Goal: Task Accomplishment & Management: Manage account settings

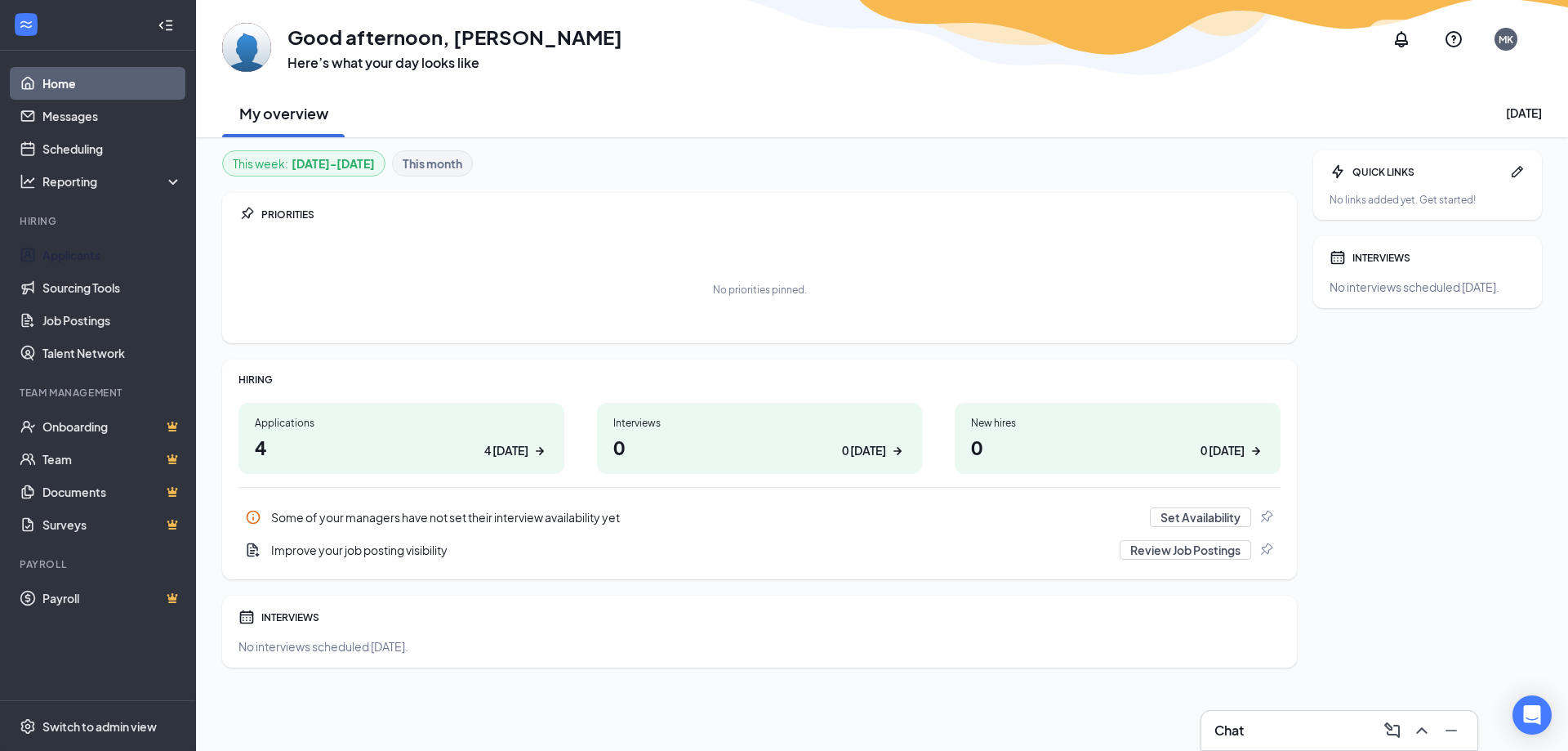
click at [108, 254] on link "Applicants" at bounding box center [113, 254] width 140 height 33
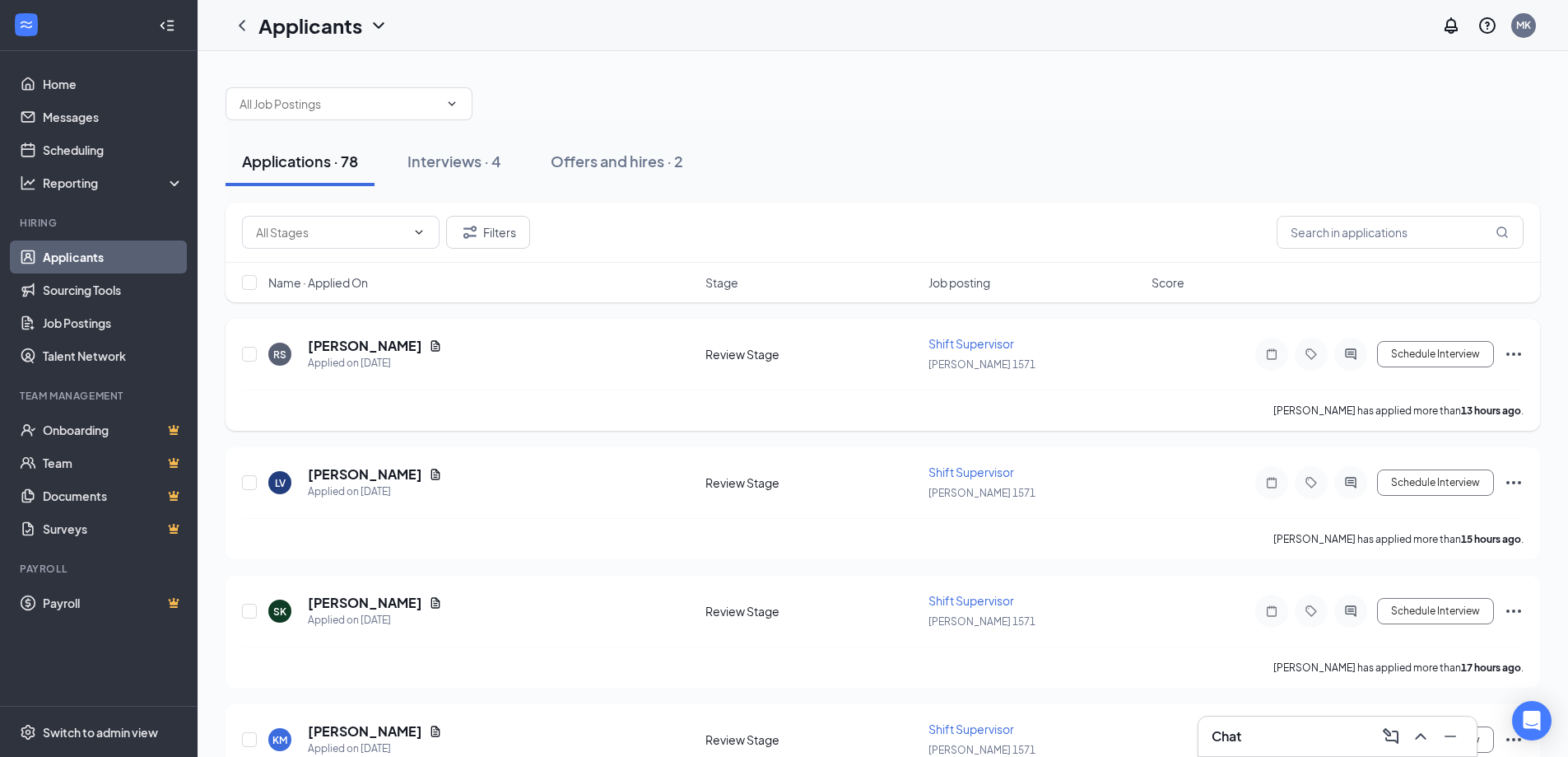
click at [524, 371] on div "RS [PERSON_NAME] Applied on [DATE]" at bounding box center [482, 354] width 427 height 35
click at [455, 480] on div "LV [PERSON_NAME] Applied on [DATE]" at bounding box center [482, 482] width 427 height 35
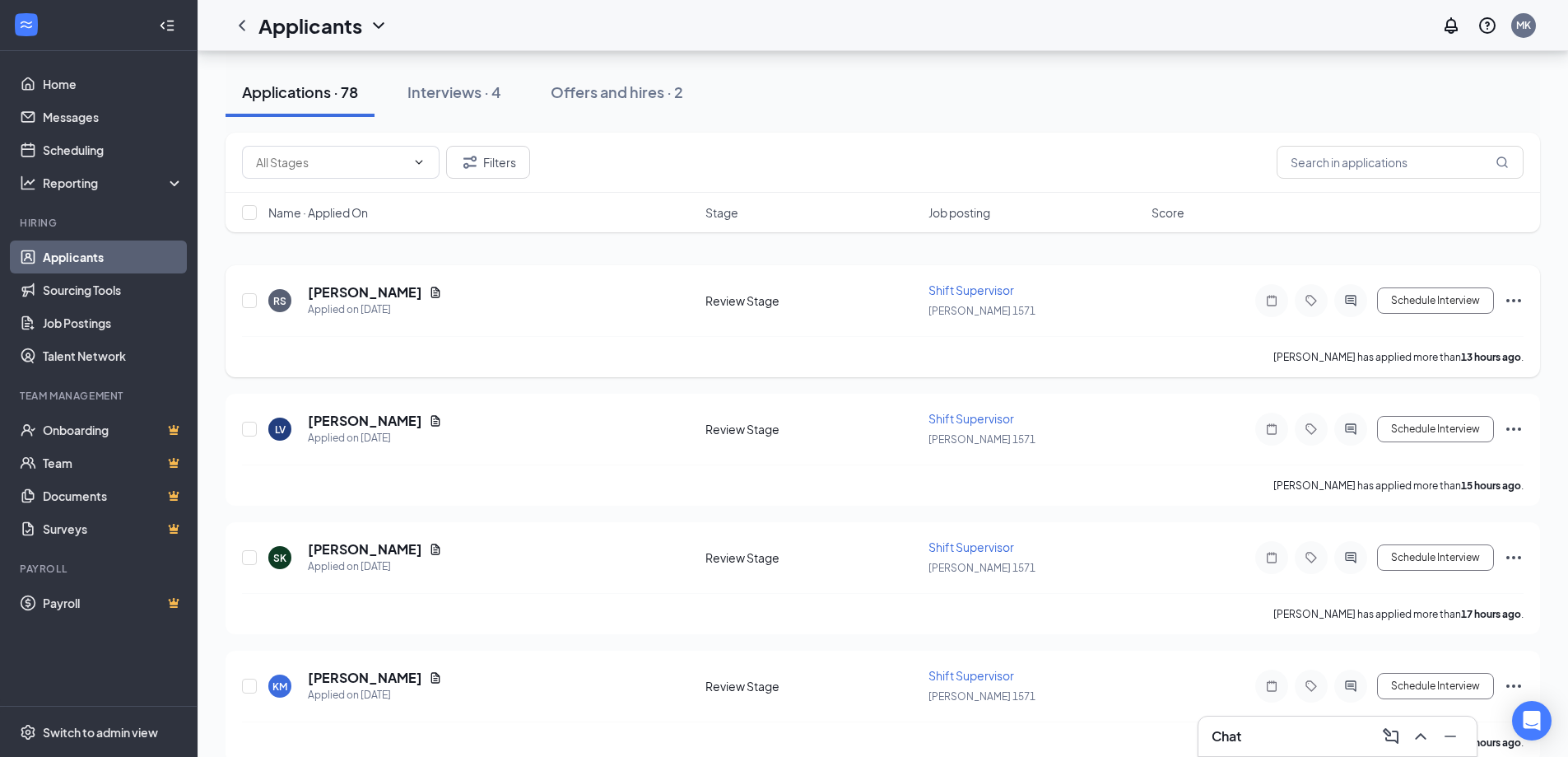
scroll to position [82, 0]
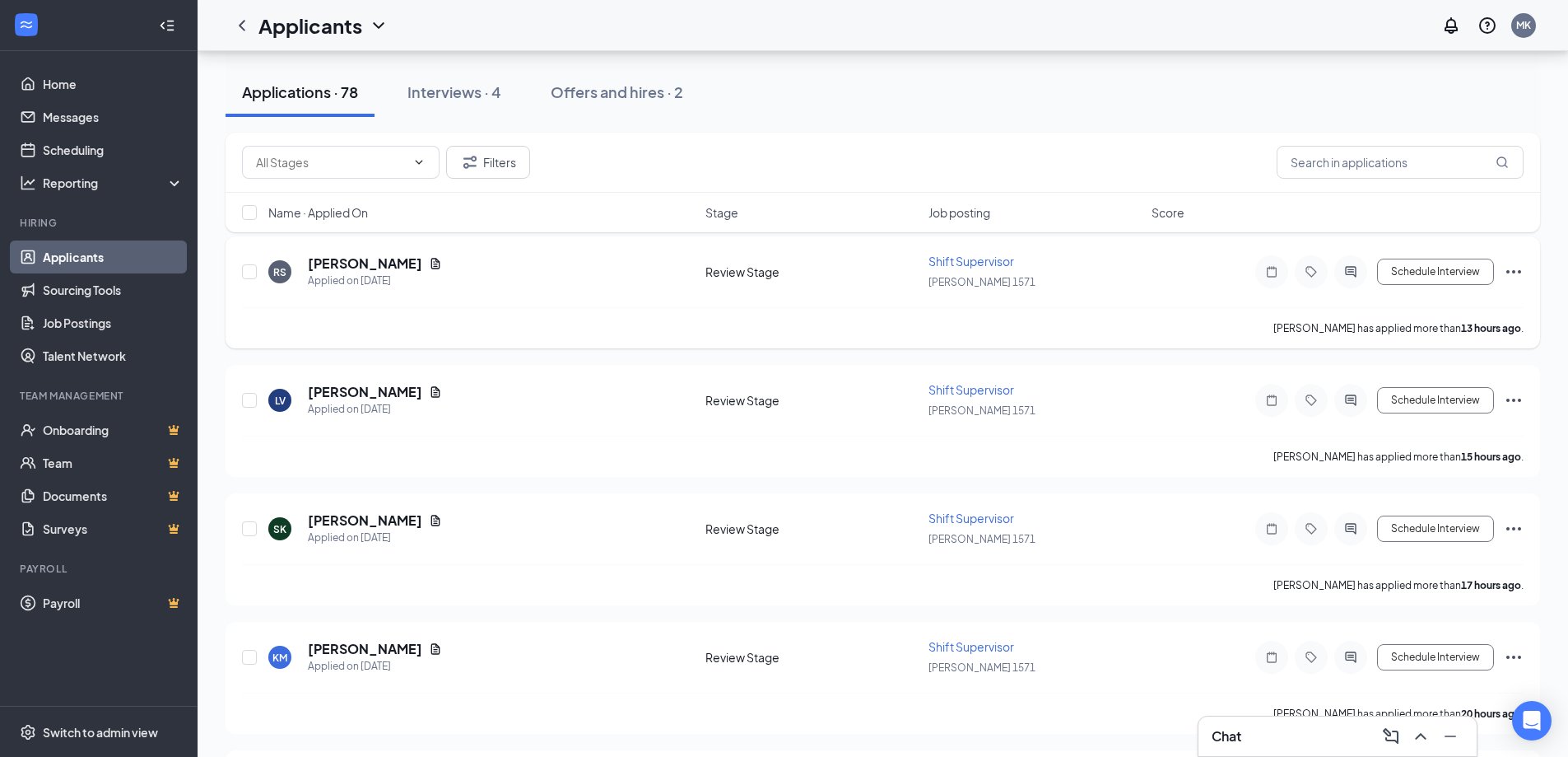
click at [545, 268] on div "RS [PERSON_NAME] Applied on [DATE]" at bounding box center [482, 272] width 427 height 35
click at [542, 405] on div "LV [PERSON_NAME] Applied on [DATE]" at bounding box center [482, 400] width 427 height 35
click at [538, 517] on div "SK [PERSON_NAME] Applied on [DATE]" at bounding box center [482, 528] width 427 height 35
click at [957, 518] on span "Shift Supervisor" at bounding box center [971, 517] width 86 height 15
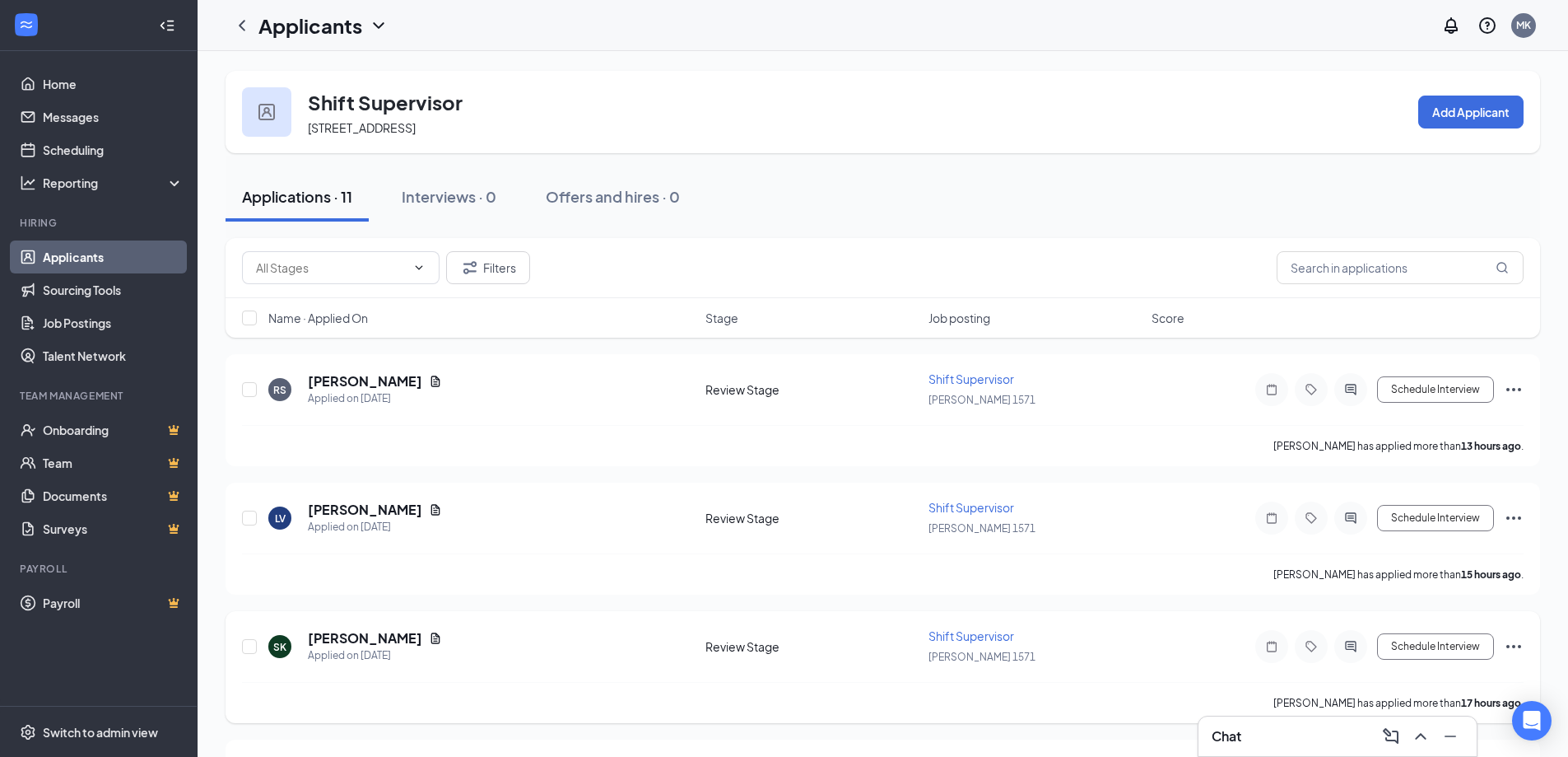
click at [484, 644] on div "SK [PERSON_NAME] Applied on [DATE]" at bounding box center [482, 646] width 427 height 35
click at [977, 632] on span "Shift Supervisor" at bounding box center [971, 635] width 86 height 15
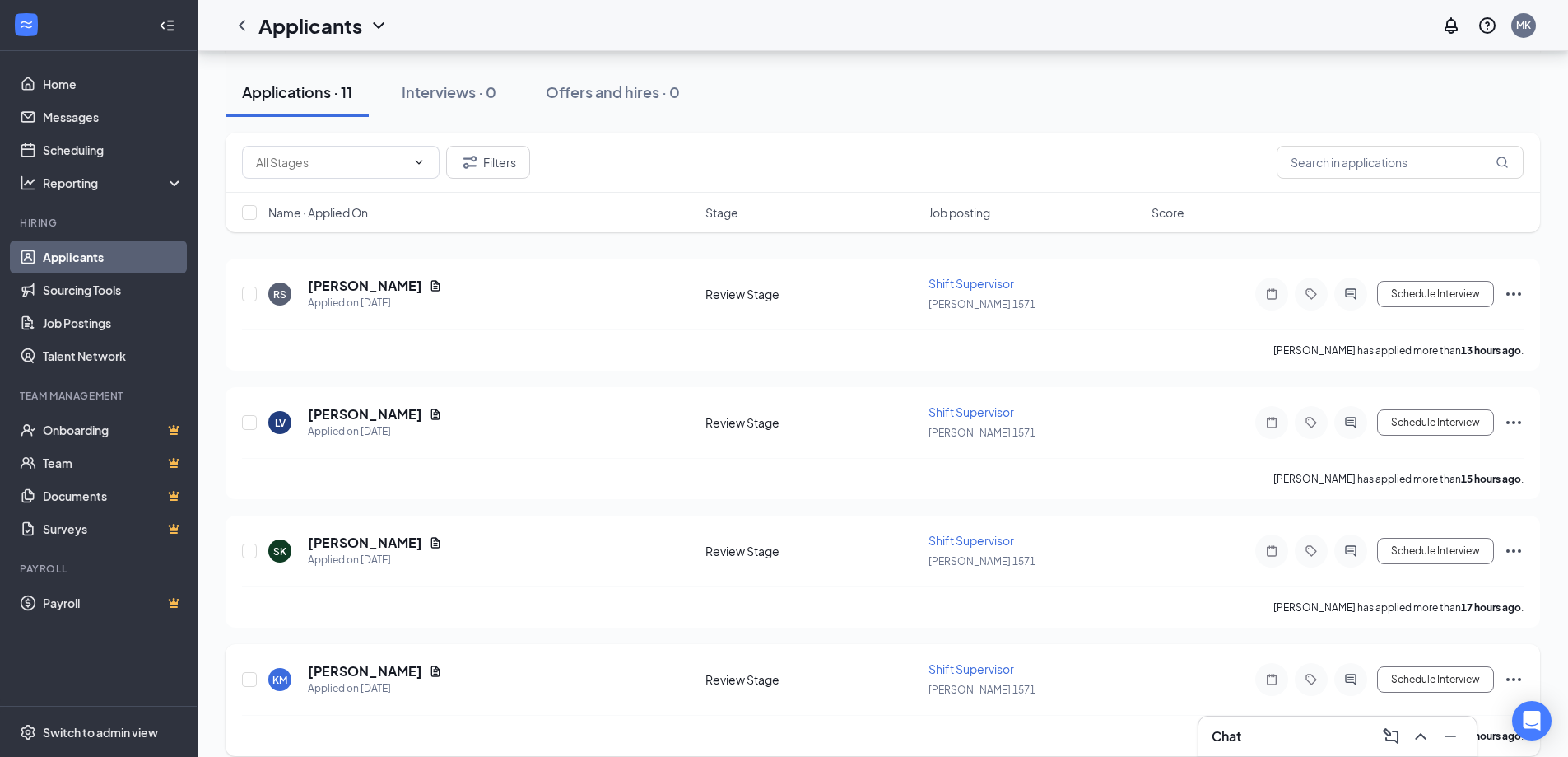
scroll to position [247, 0]
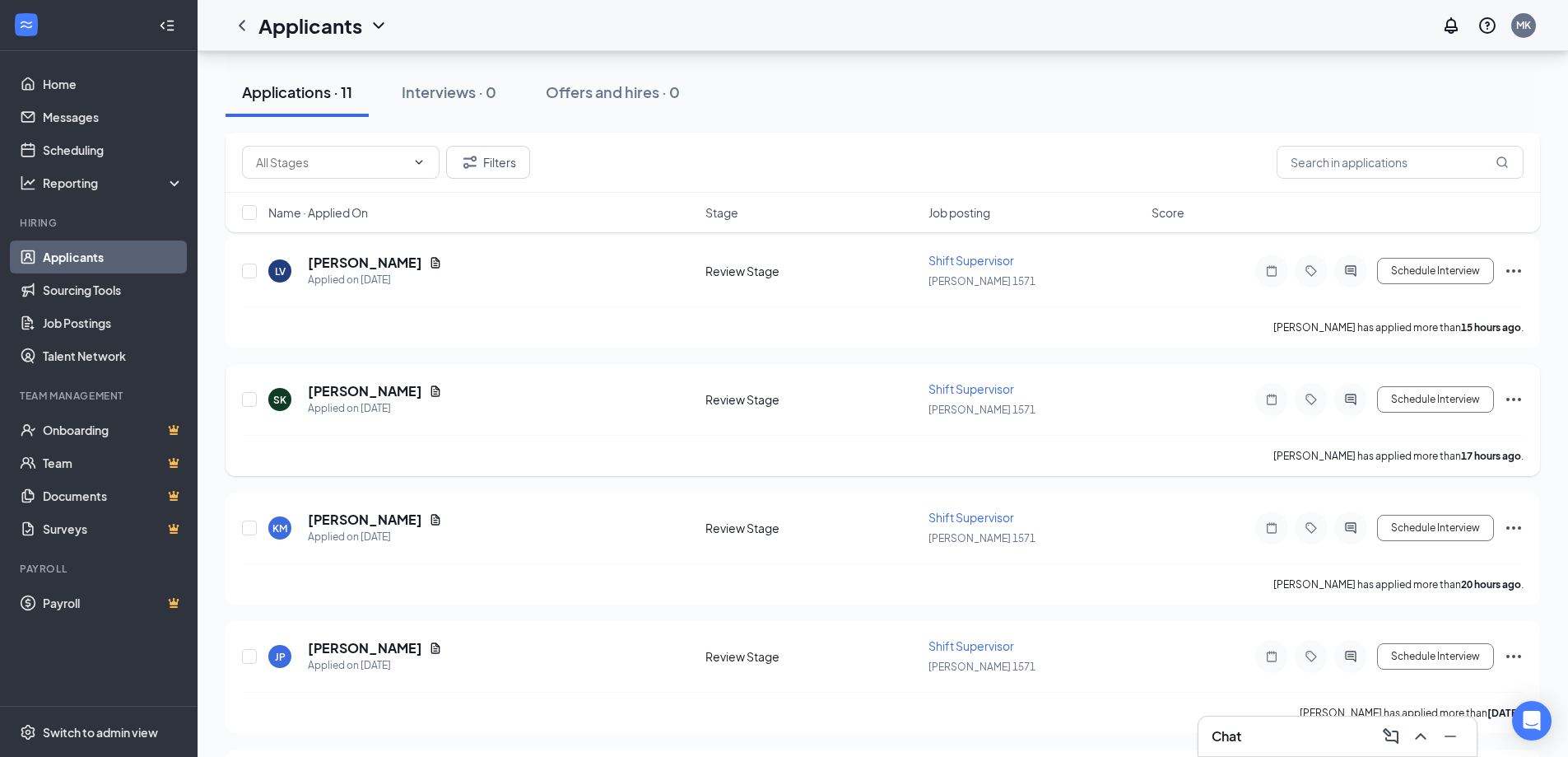
click at [570, 404] on div "SK [PERSON_NAME] Applied on [DATE]" at bounding box center [482, 399] width 427 height 35
click at [966, 389] on span "Shift Supervisor" at bounding box center [971, 389] width 86 height 15
click at [533, 411] on div "SK [PERSON_NAME] Applied on [DATE]" at bounding box center [482, 399] width 427 height 35
click at [624, 517] on div "KM [PERSON_NAME] Applied on [DATE]" at bounding box center [482, 527] width 427 height 35
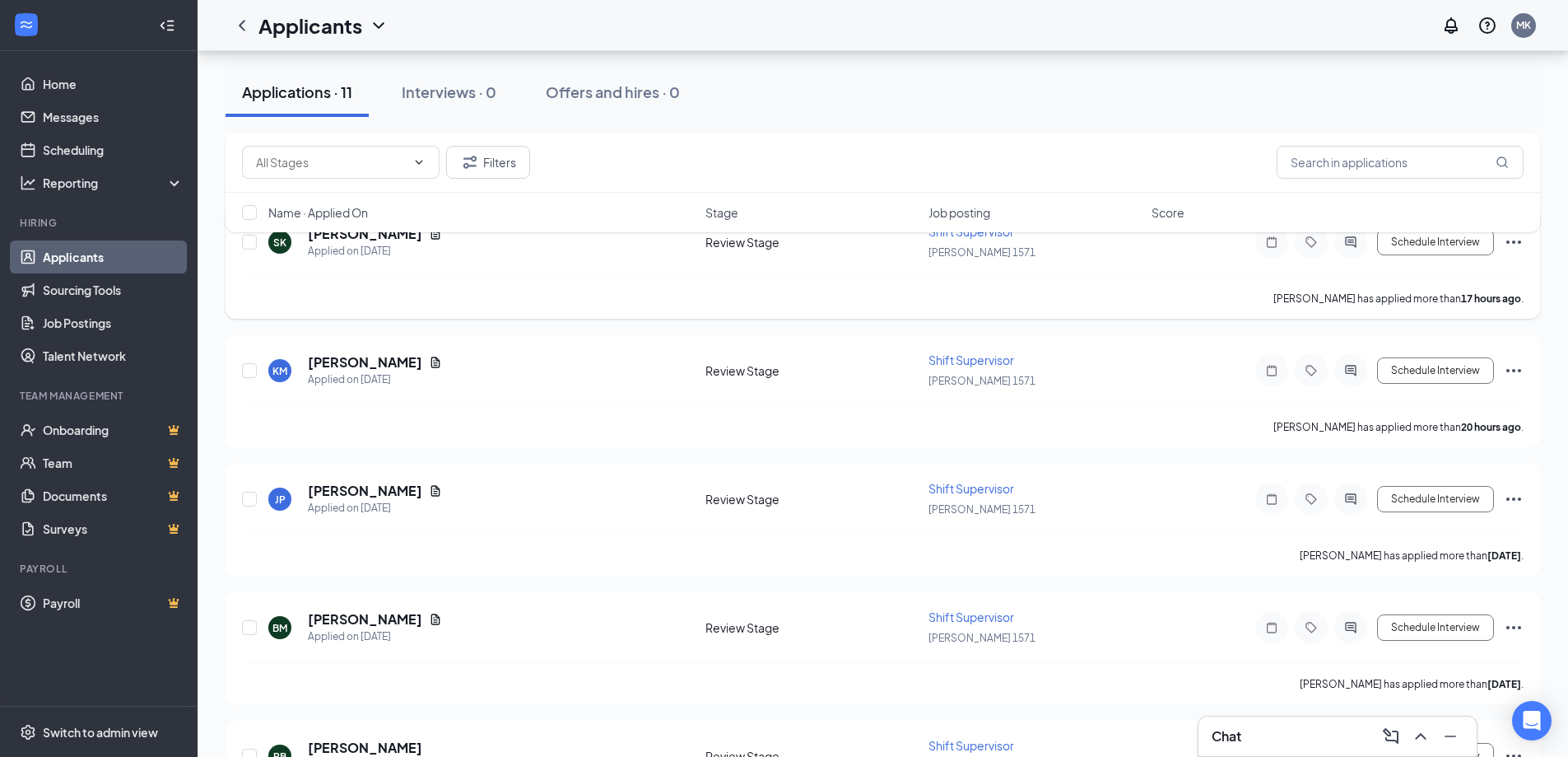
scroll to position [412, 0]
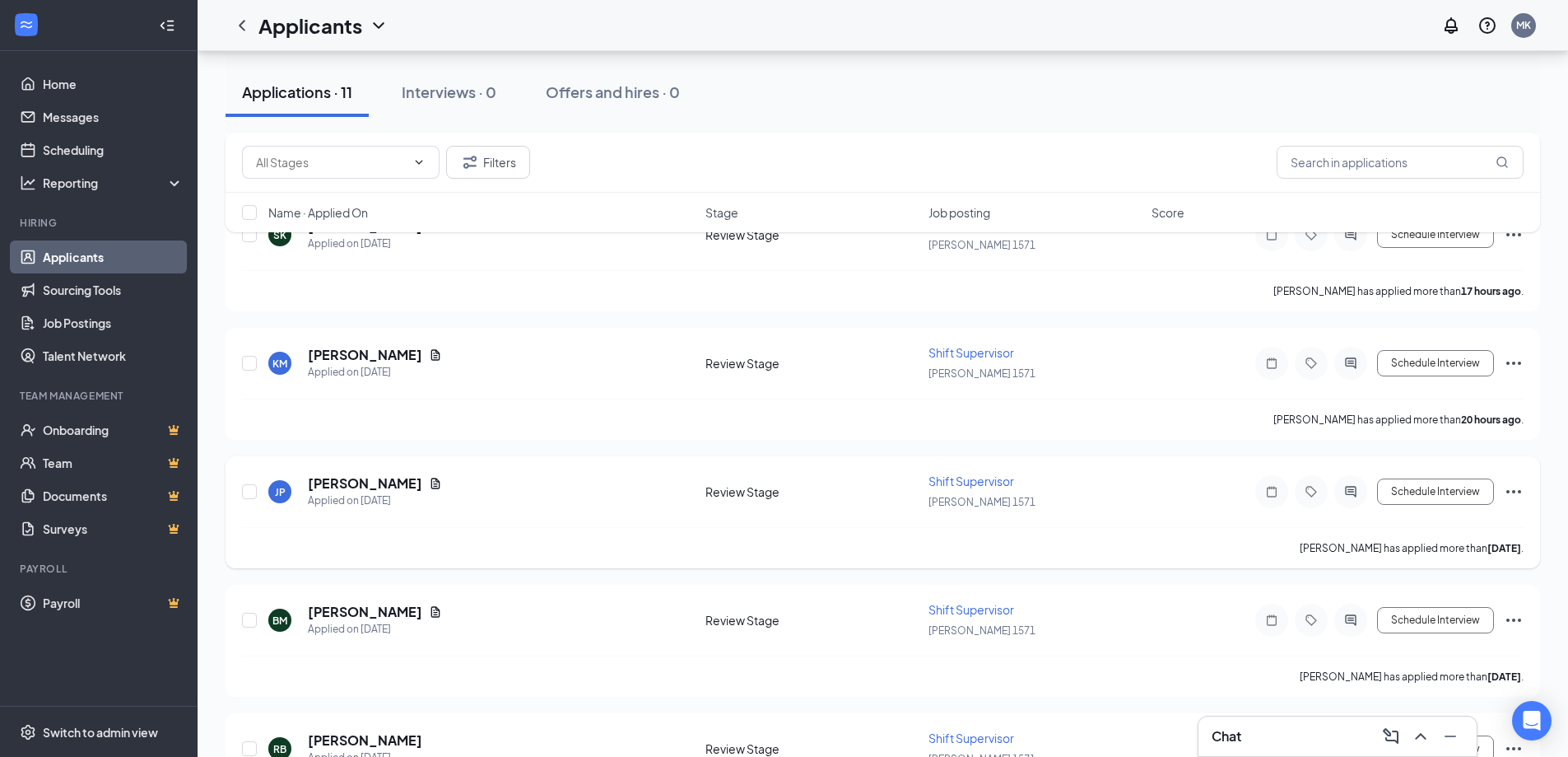
click at [544, 490] on div "JP [PERSON_NAME] Applied on [DATE]" at bounding box center [482, 492] width 427 height 35
click at [516, 624] on div "BM [PERSON_NAME] Applied on [DATE]" at bounding box center [482, 619] width 427 height 35
click at [246, 616] on input "checkbox" at bounding box center [249, 619] width 15 height 15
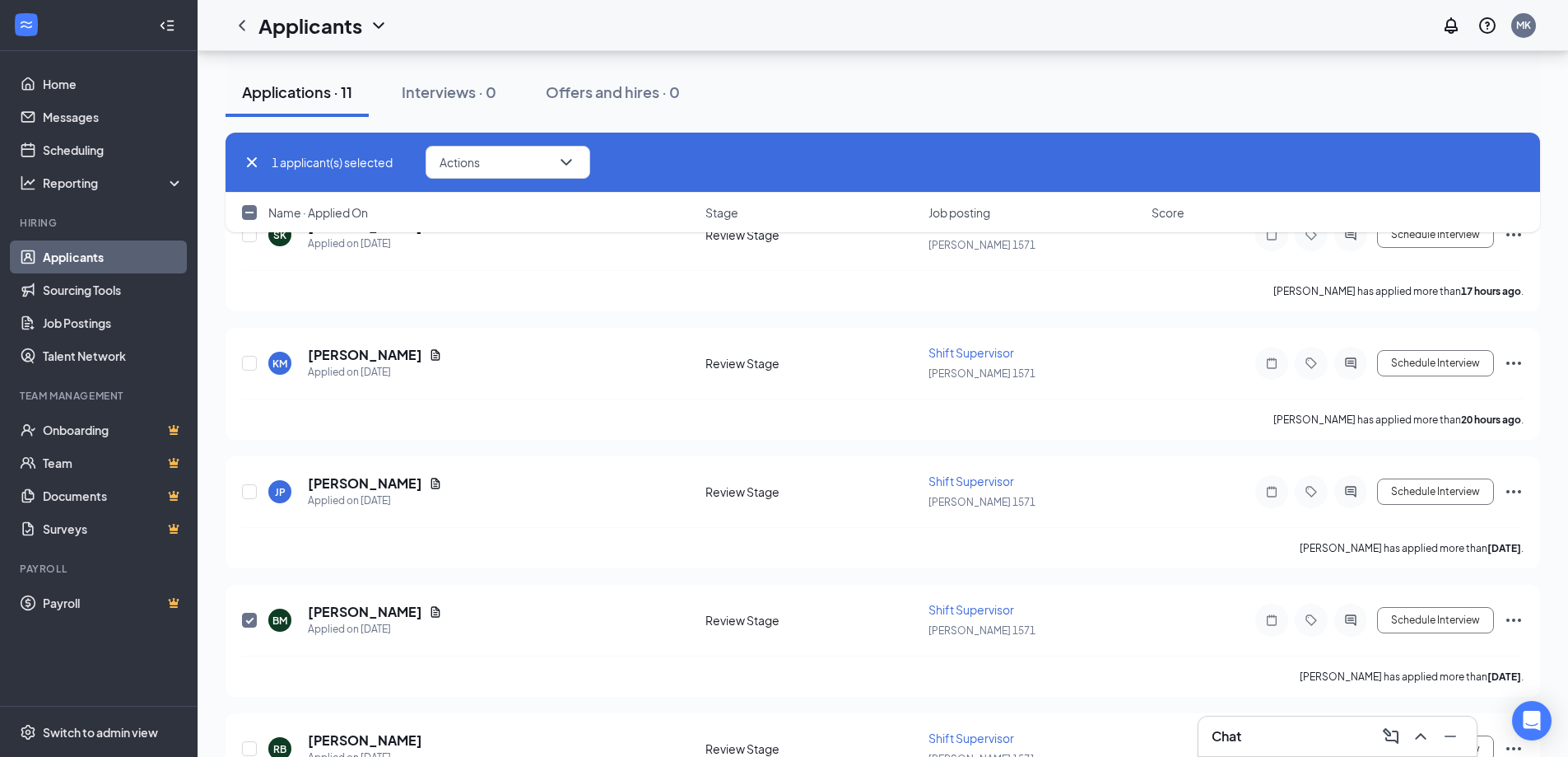
click at [820, 110] on div "Applications · 11 Interviews · 0 Offers and hires · 0" at bounding box center [882, 92] width 1314 height 49
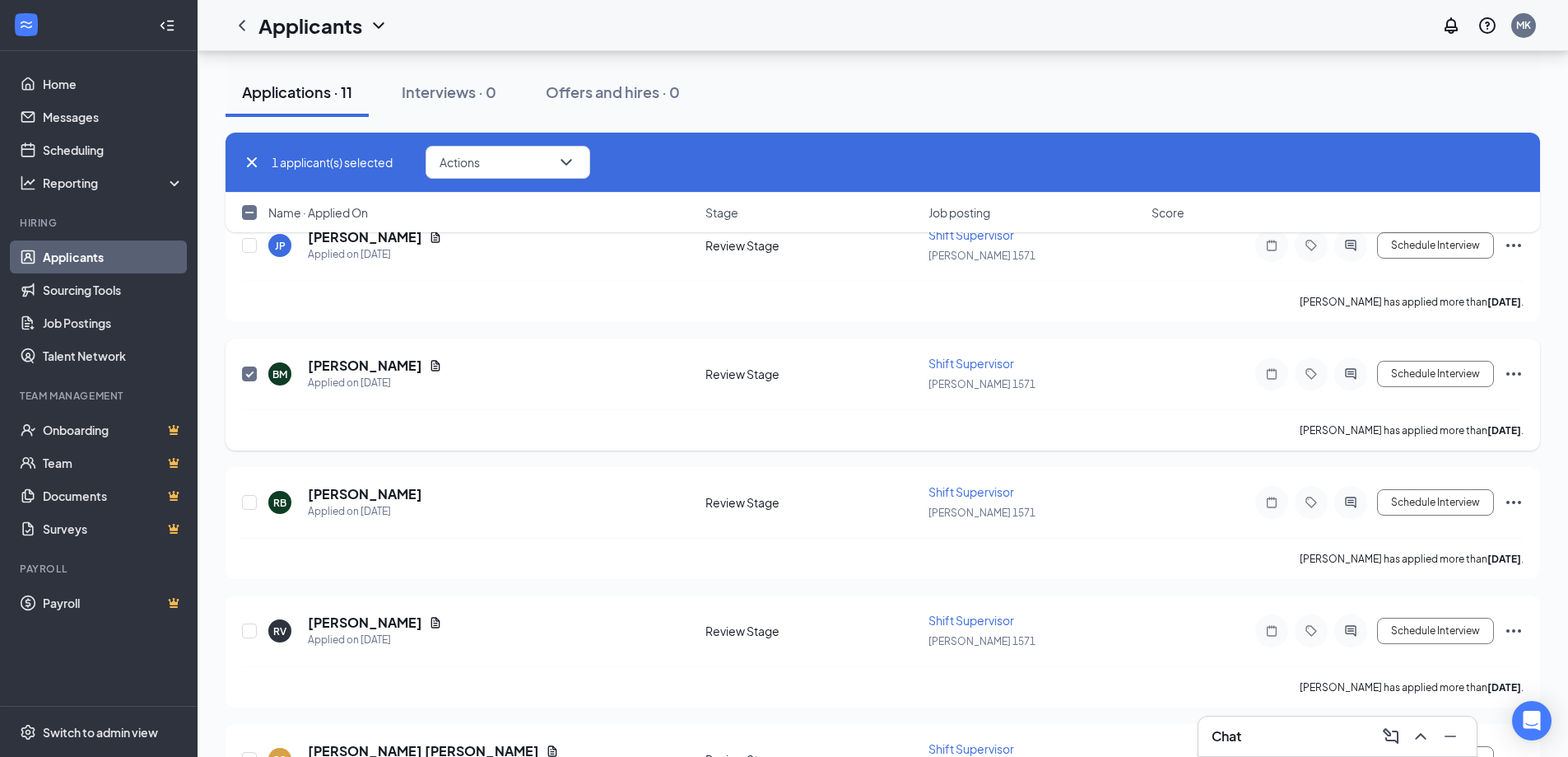
scroll to position [659, 0]
click at [251, 367] on input "checkbox" at bounding box center [249, 373] width 15 height 15
checkbox input "false"
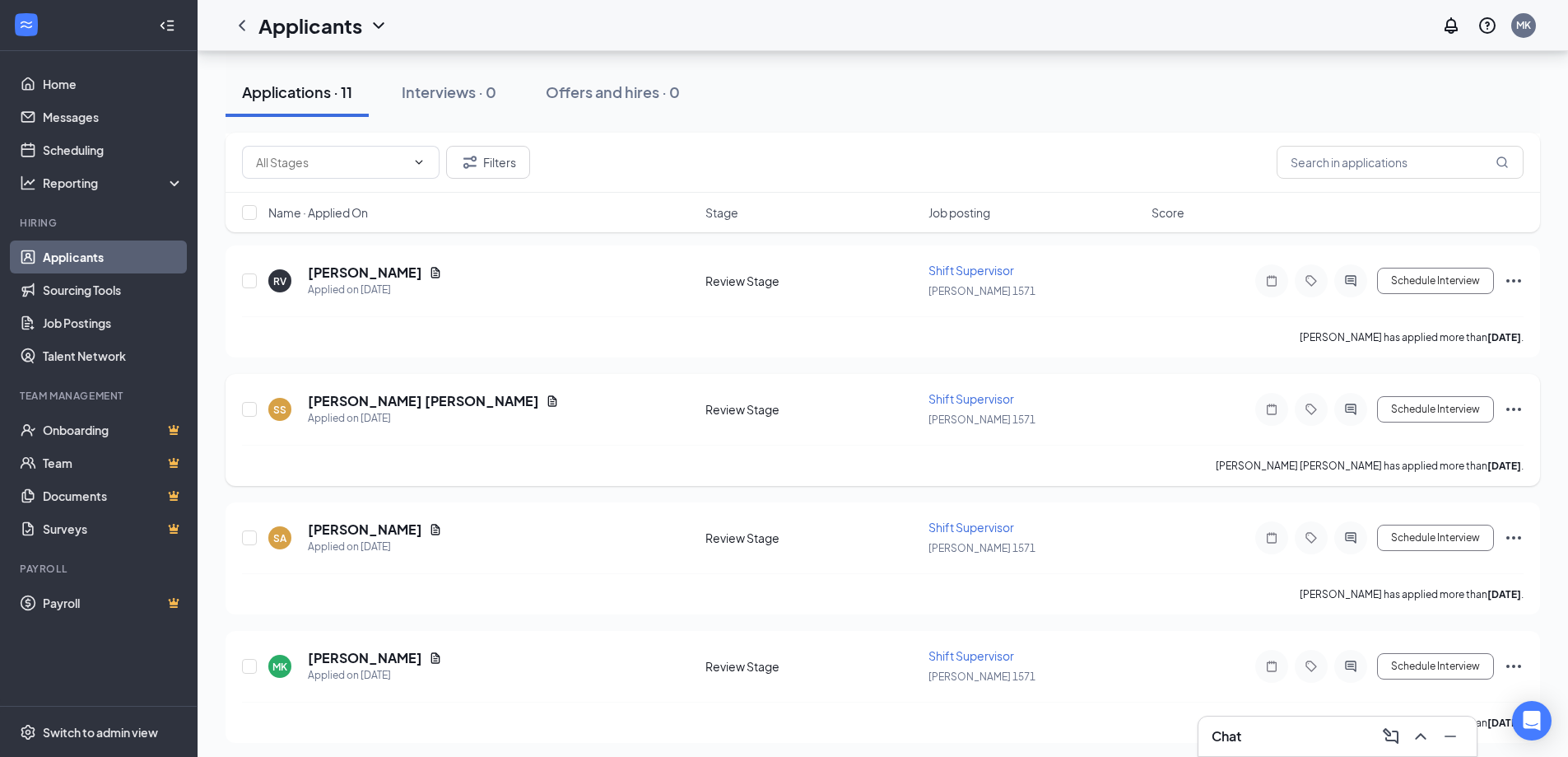
scroll to position [1014, 0]
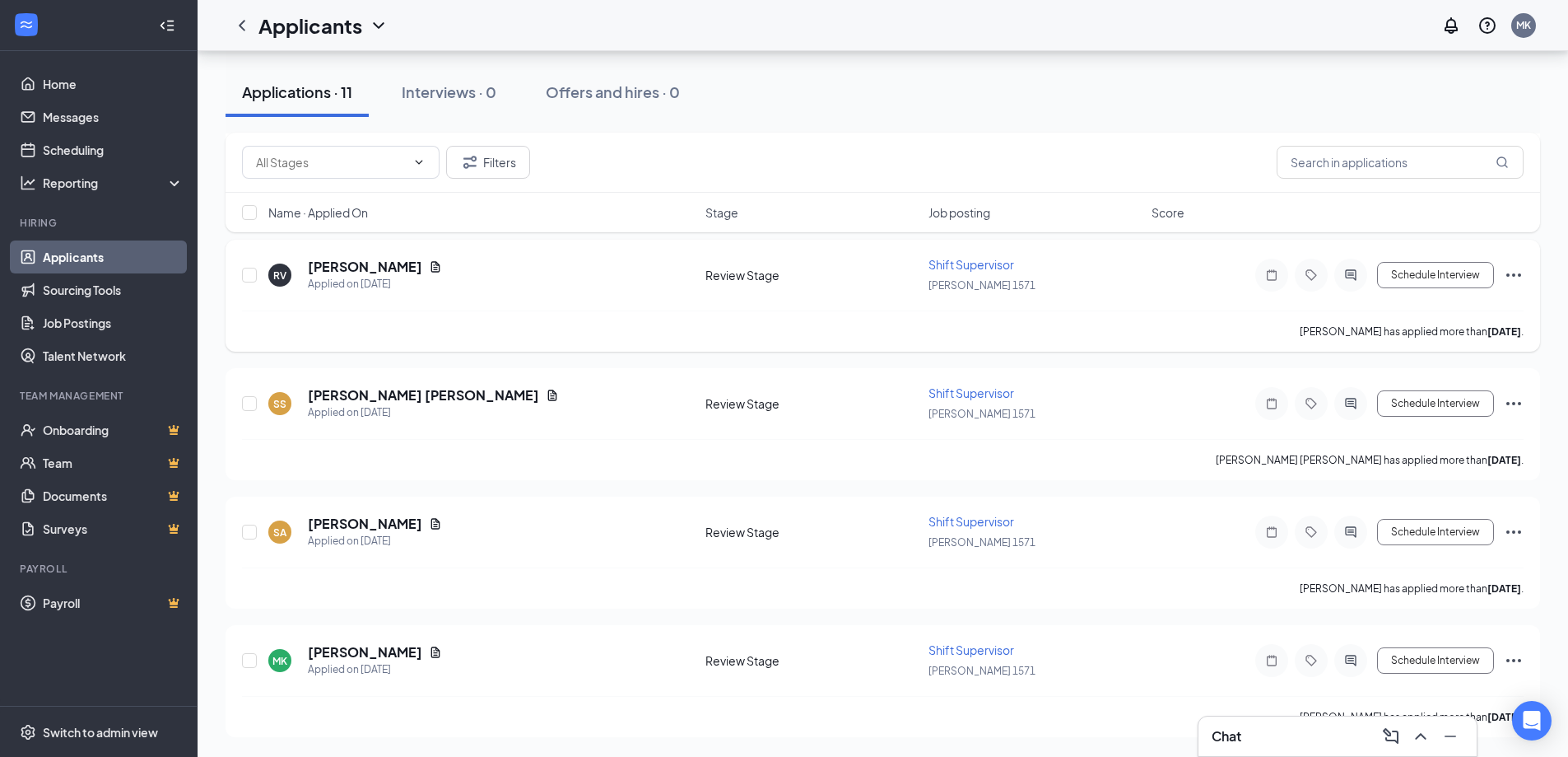
click at [970, 266] on span "Shift Supervisor" at bounding box center [971, 264] width 86 height 15
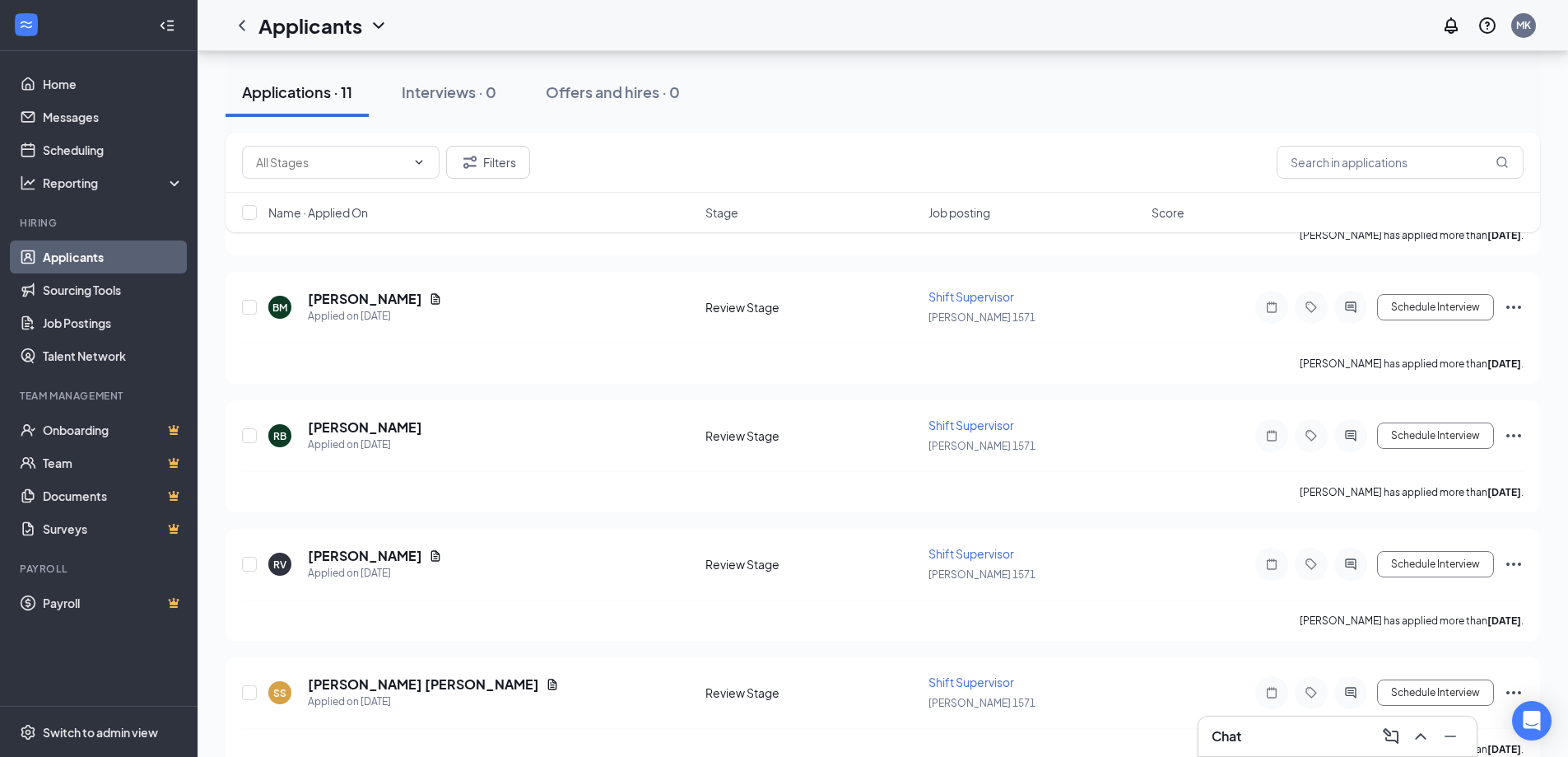
scroll to position [519, 0]
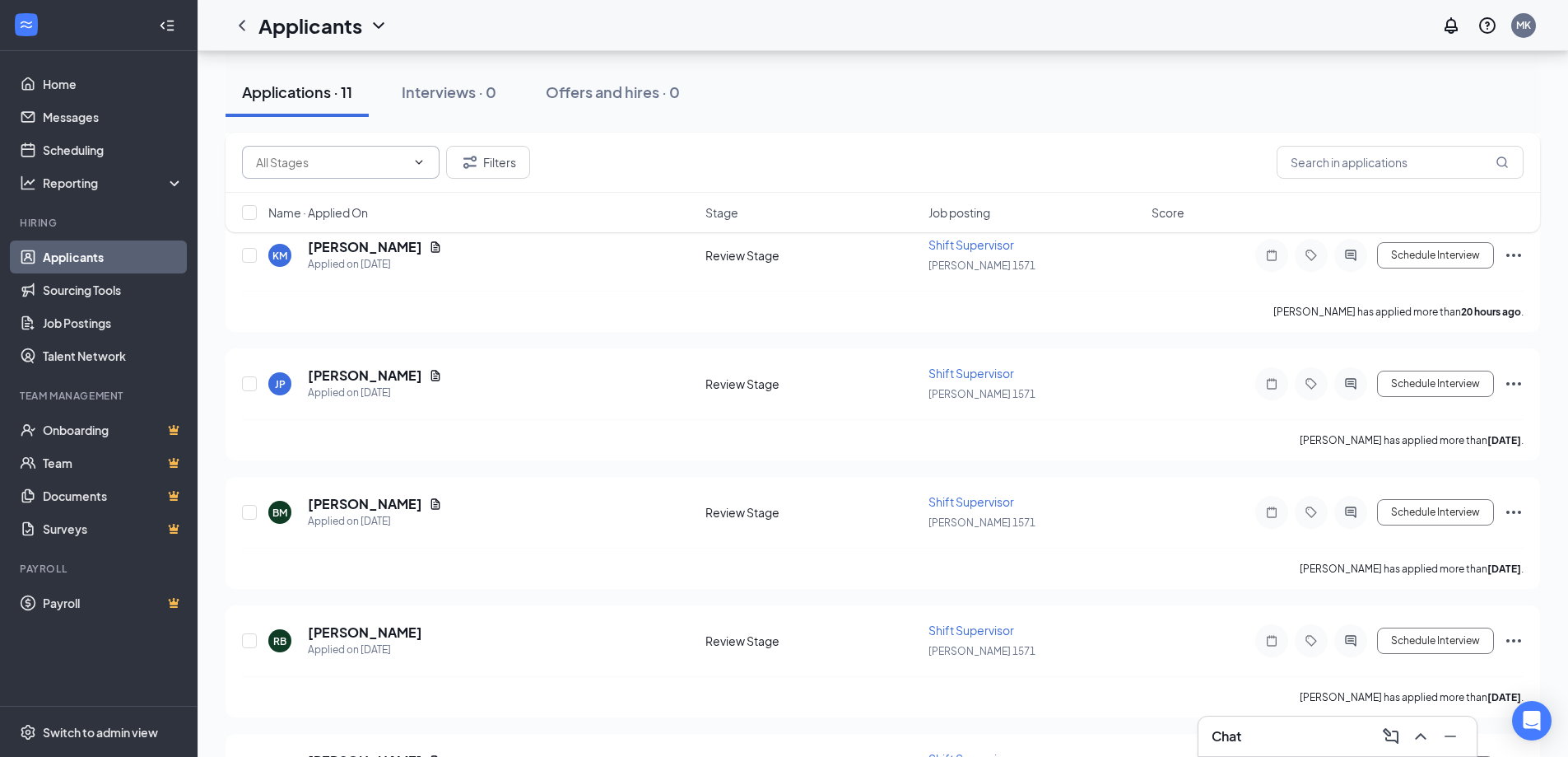
click at [322, 153] on input "text" at bounding box center [331, 162] width 150 height 18
click at [1400, 164] on input "text" at bounding box center [1400, 162] width 247 height 33
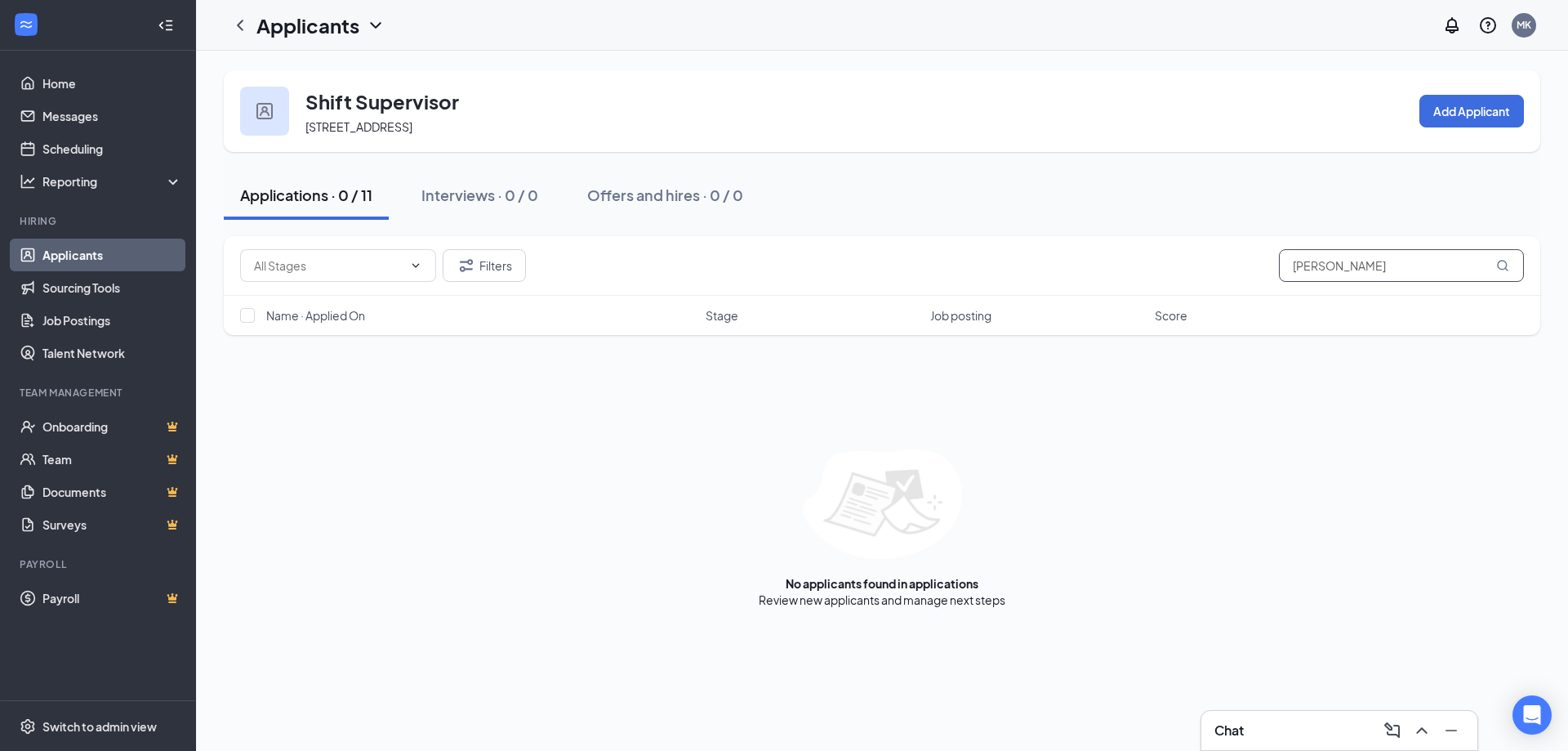
click at [1300, 264] on input "[PERSON_NAME]" at bounding box center [1401, 265] width 245 height 33
type input "tushpinder"
click at [109, 254] on link "Applicants" at bounding box center [113, 254] width 140 height 33
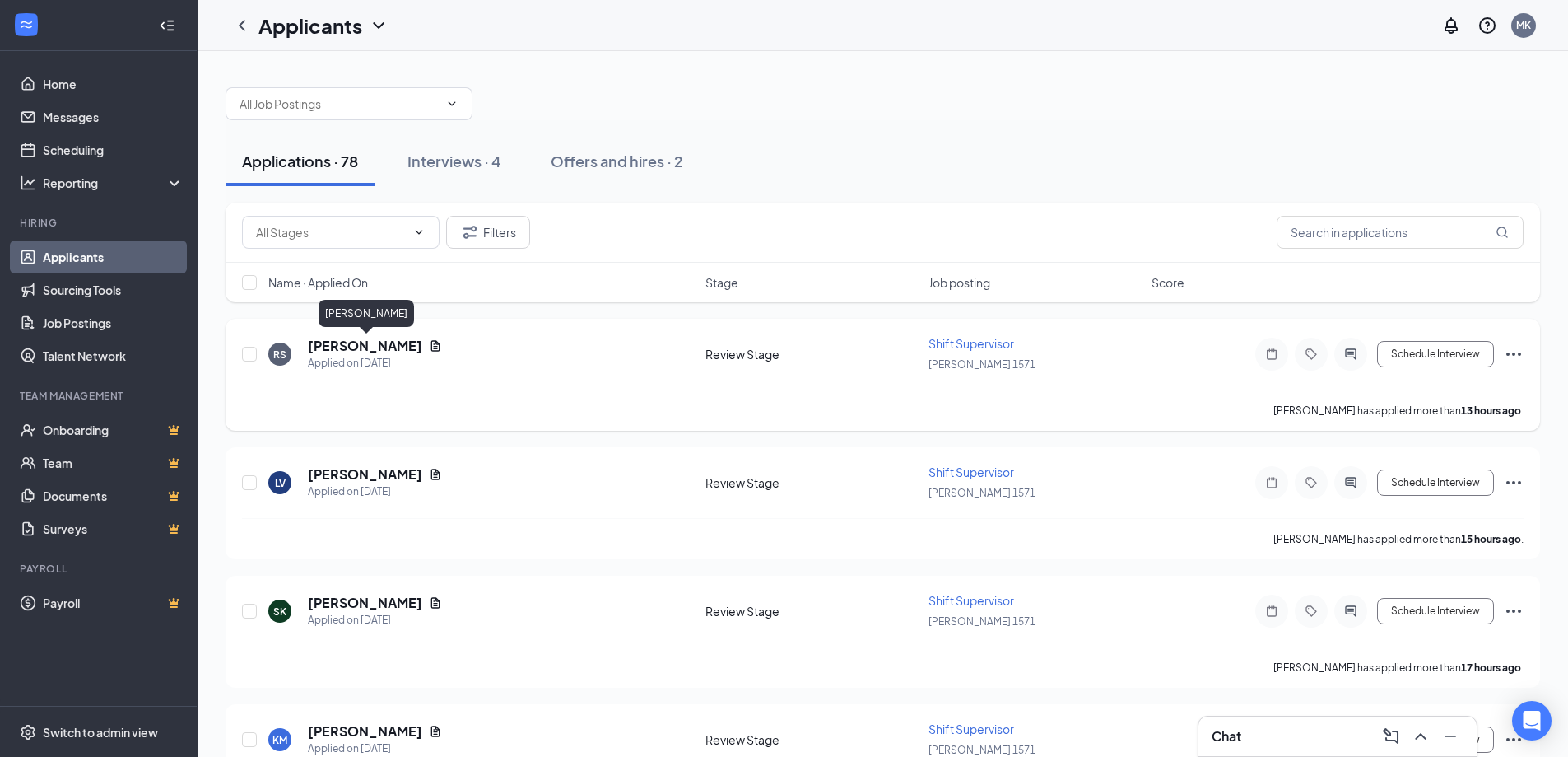
click at [345, 351] on h5 "[PERSON_NAME]" at bounding box center [365, 346] width 114 height 18
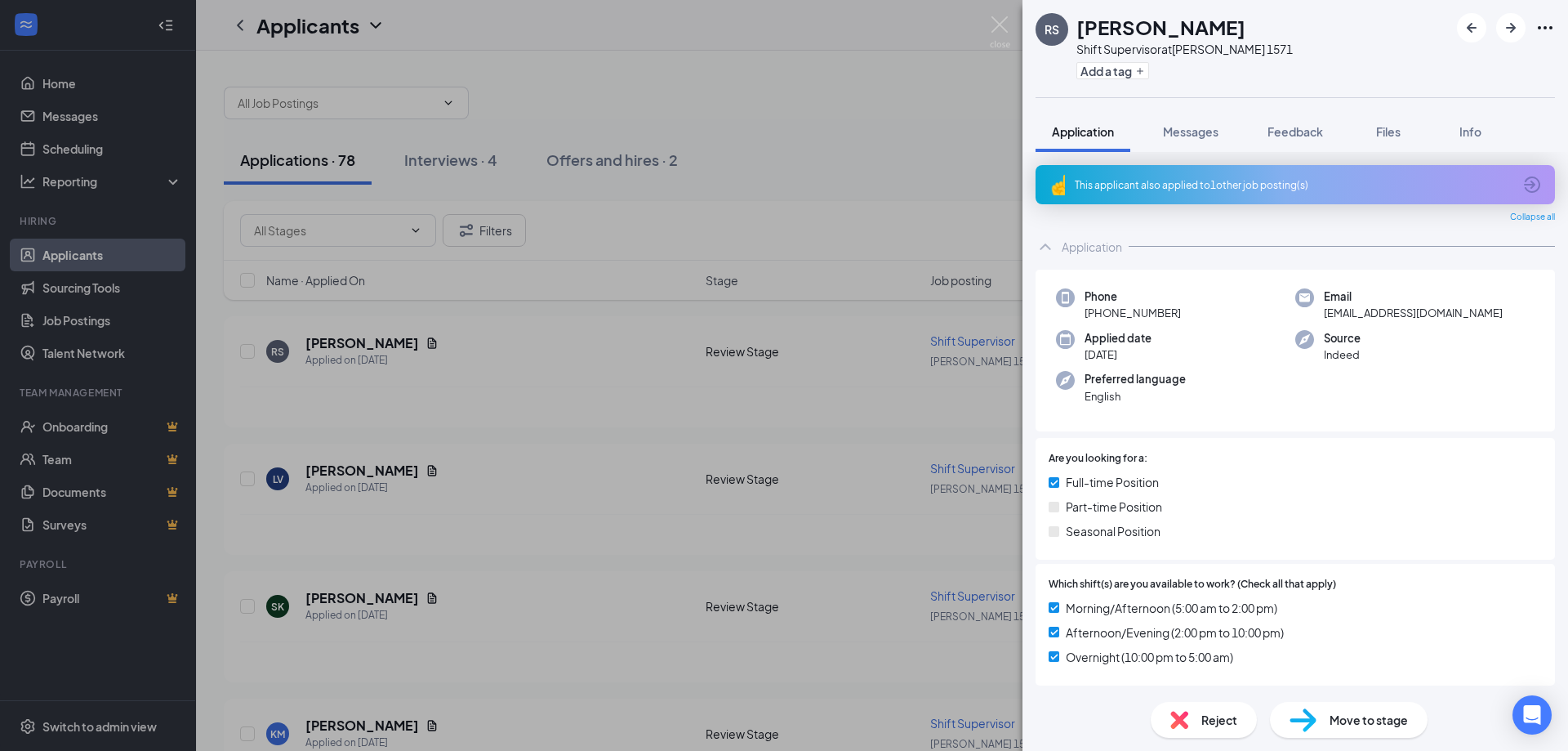
click at [860, 159] on div "RS [PERSON_NAME] Shift Supervisor at [PERSON_NAME] 1571 Add a tag Application M…" at bounding box center [784, 375] width 1568 height 751
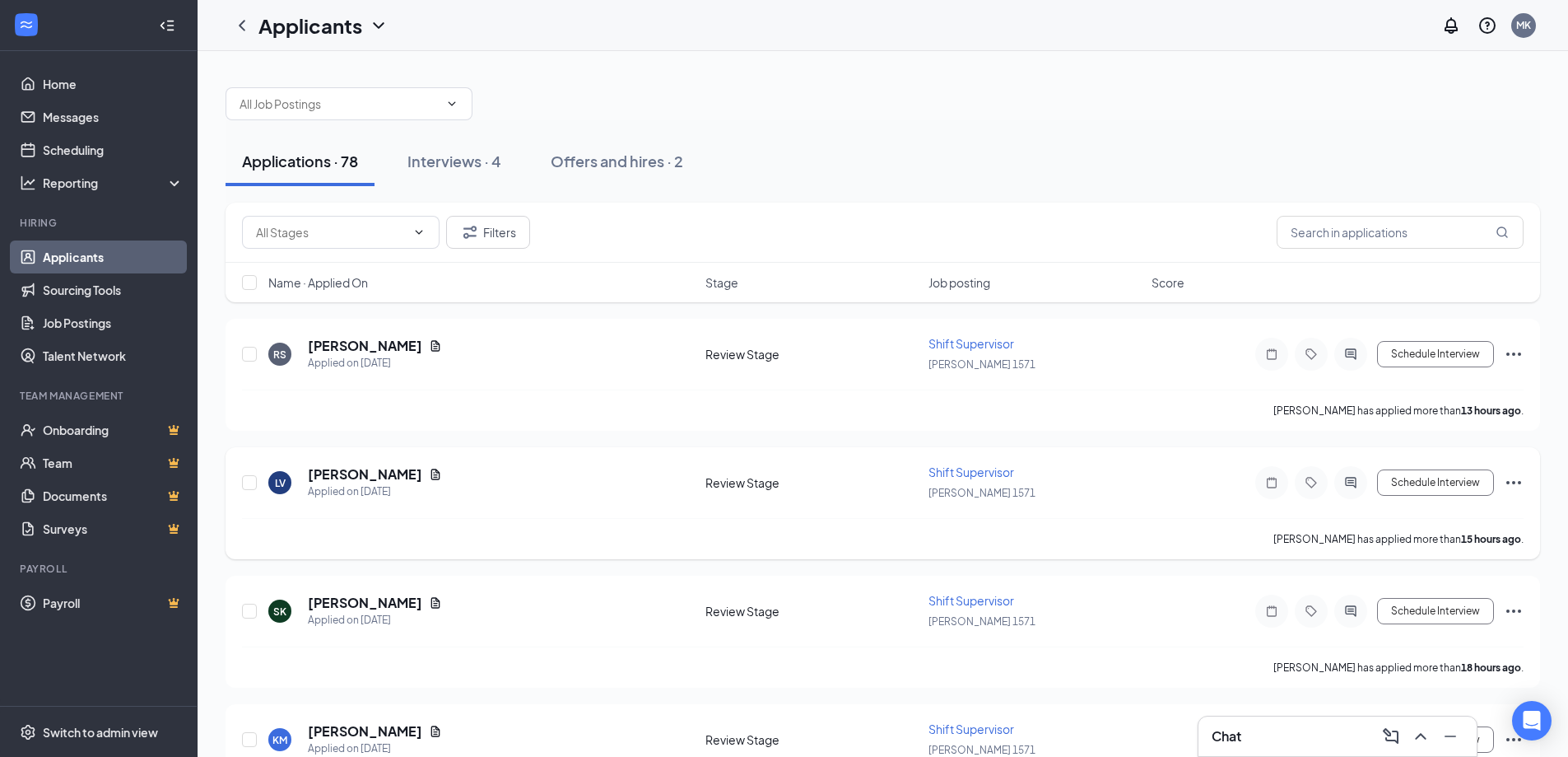
click at [523, 491] on div "LV [PERSON_NAME] Applied on [DATE]" at bounding box center [482, 482] width 427 height 35
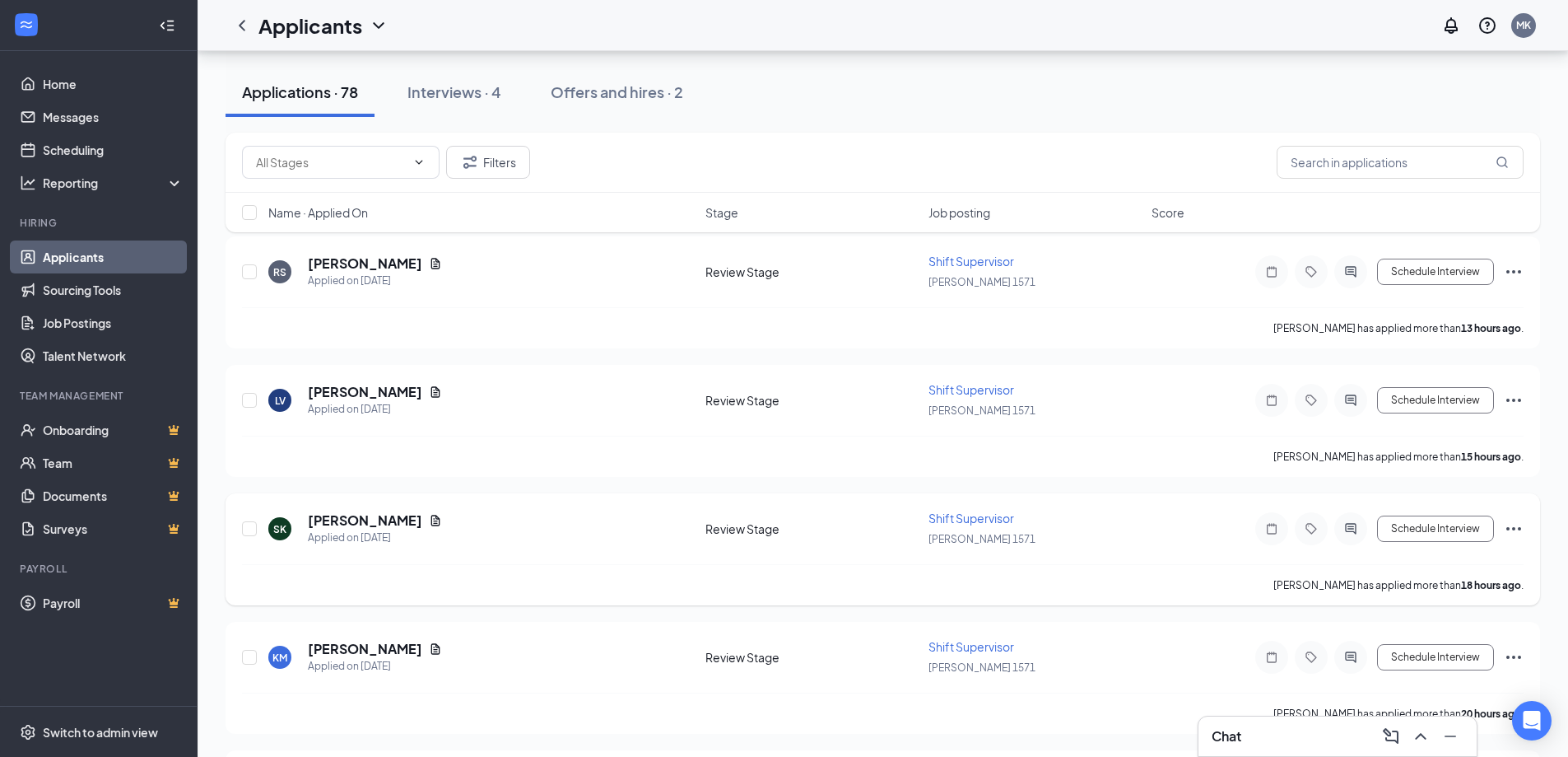
click at [541, 532] on div "SK [PERSON_NAME] Applied on [DATE]" at bounding box center [482, 528] width 427 height 35
click at [1520, 532] on icon "Ellipses" at bounding box center [1513, 528] width 20 height 20
click at [1112, 575] on div "[PERSON_NAME] has applied more than 18 hours ago ." at bounding box center [883, 585] width 1281 height 41
click at [960, 527] on div "Shift Supervisor [PERSON_NAME] 1571" at bounding box center [1035, 528] width 214 height 38
click at [967, 522] on span "Shift Supervisor" at bounding box center [971, 517] width 86 height 15
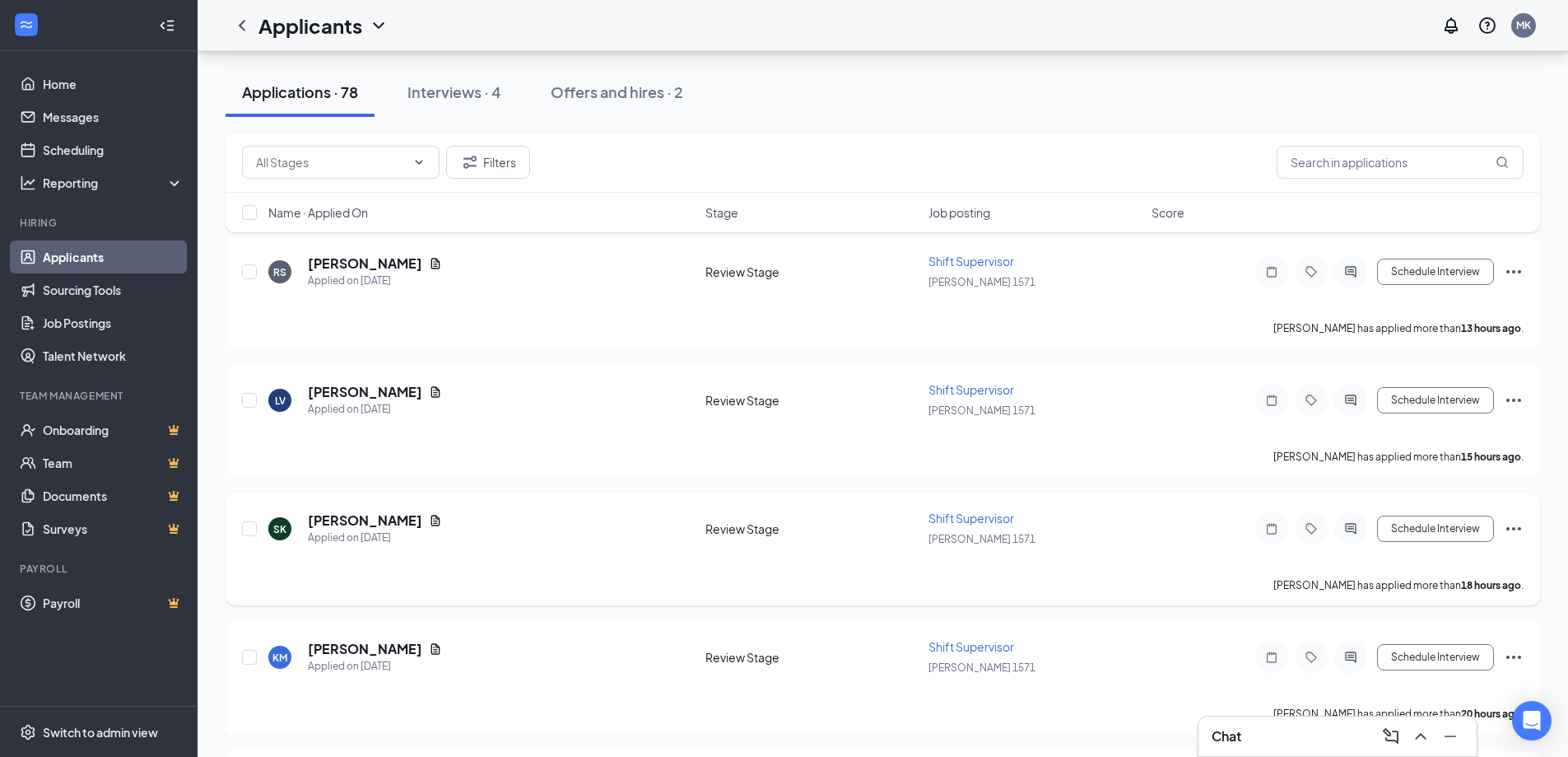
click at [967, 522] on span "Shift Supervisor" at bounding box center [971, 517] width 86 height 15
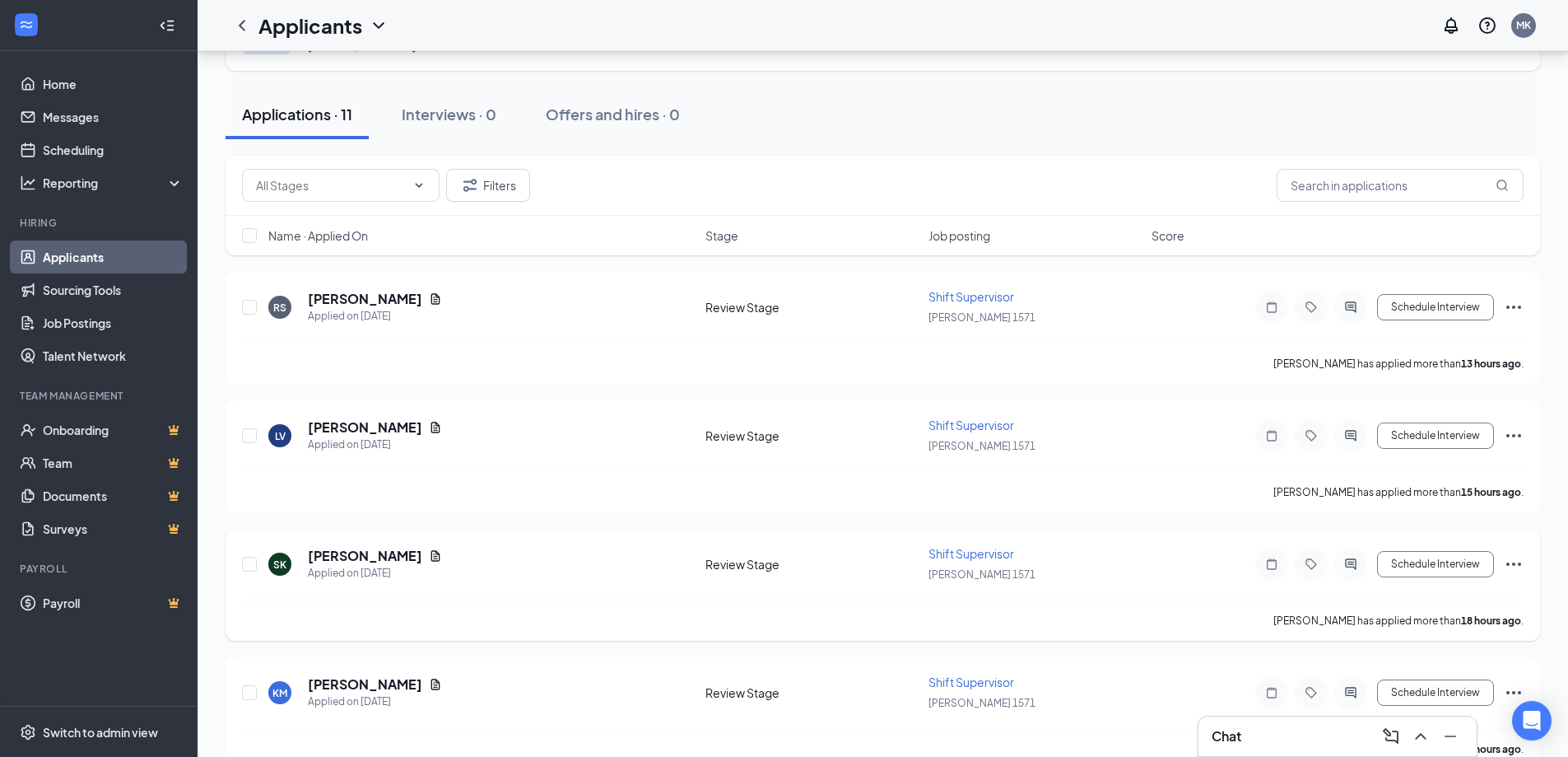
click at [558, 575] on div "SK [PERSON_NAME] Applied on [DATE]" at bounding box center [482, 564] width 427 height 35
click at [653, 555] on div "SK [PERSON_NAME] Applied on [DATE]" at bounding box center [482, 564] width 427 height 35
click at [1519, 567] on icon "Ellipses" at bounding box center [1513, 564] width 20 height 20
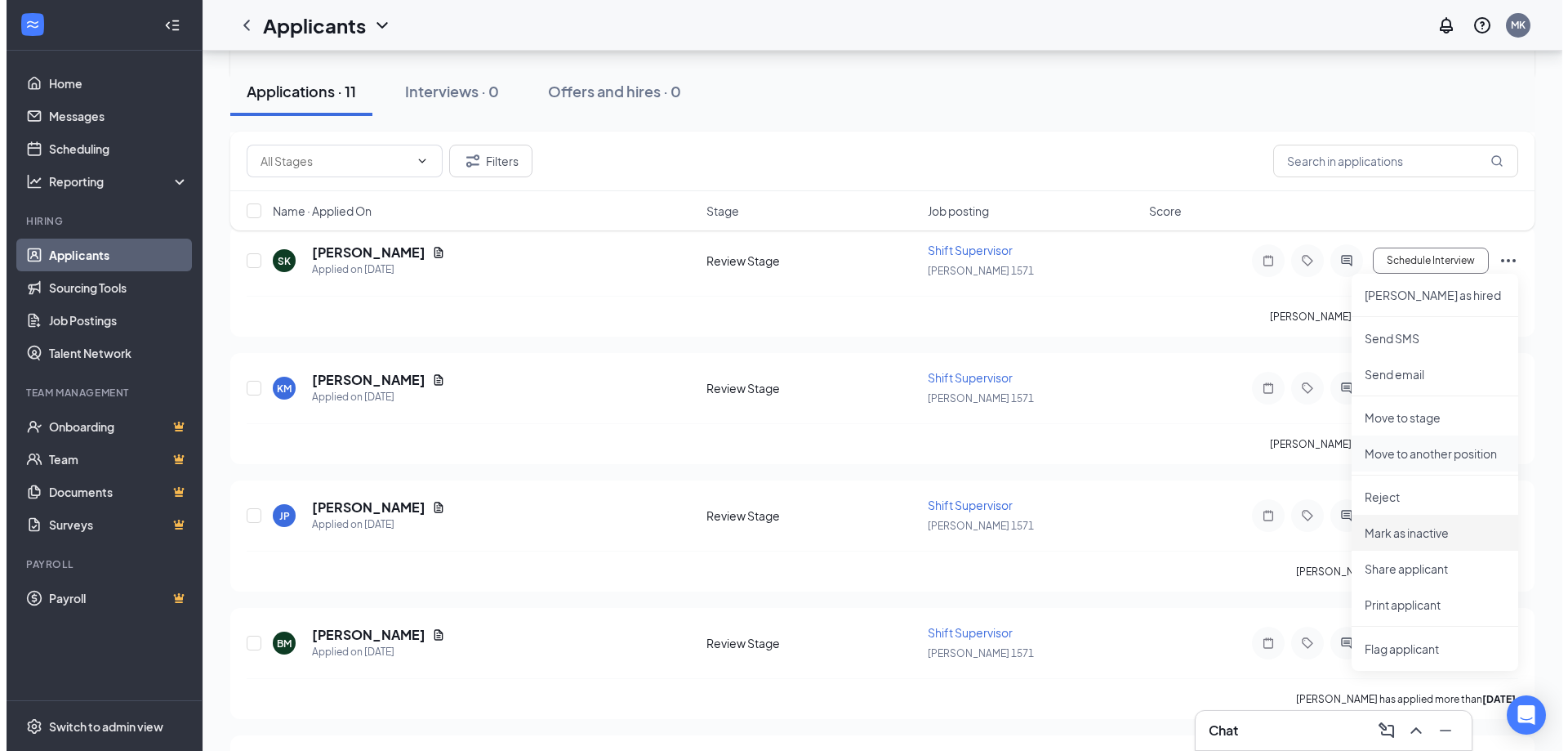
scroll to position [490, 0]
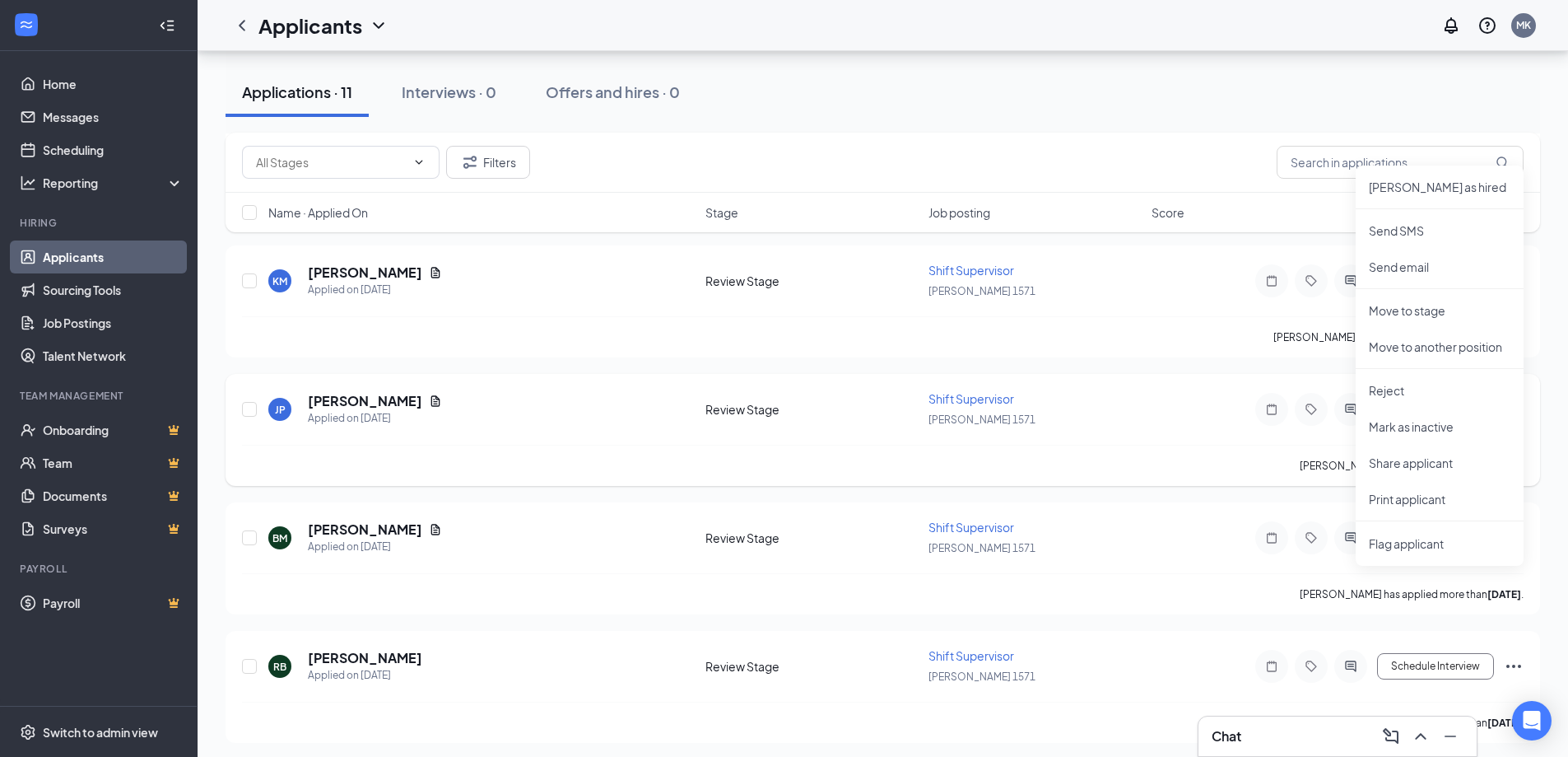
click at [1153, 399] on div "JP [PERSON_NAME] Applied on [DATE] Review Stage Shift Supervisor [PERSON_NAME] …" at bounding box center [883, 417] width 1281 height 55
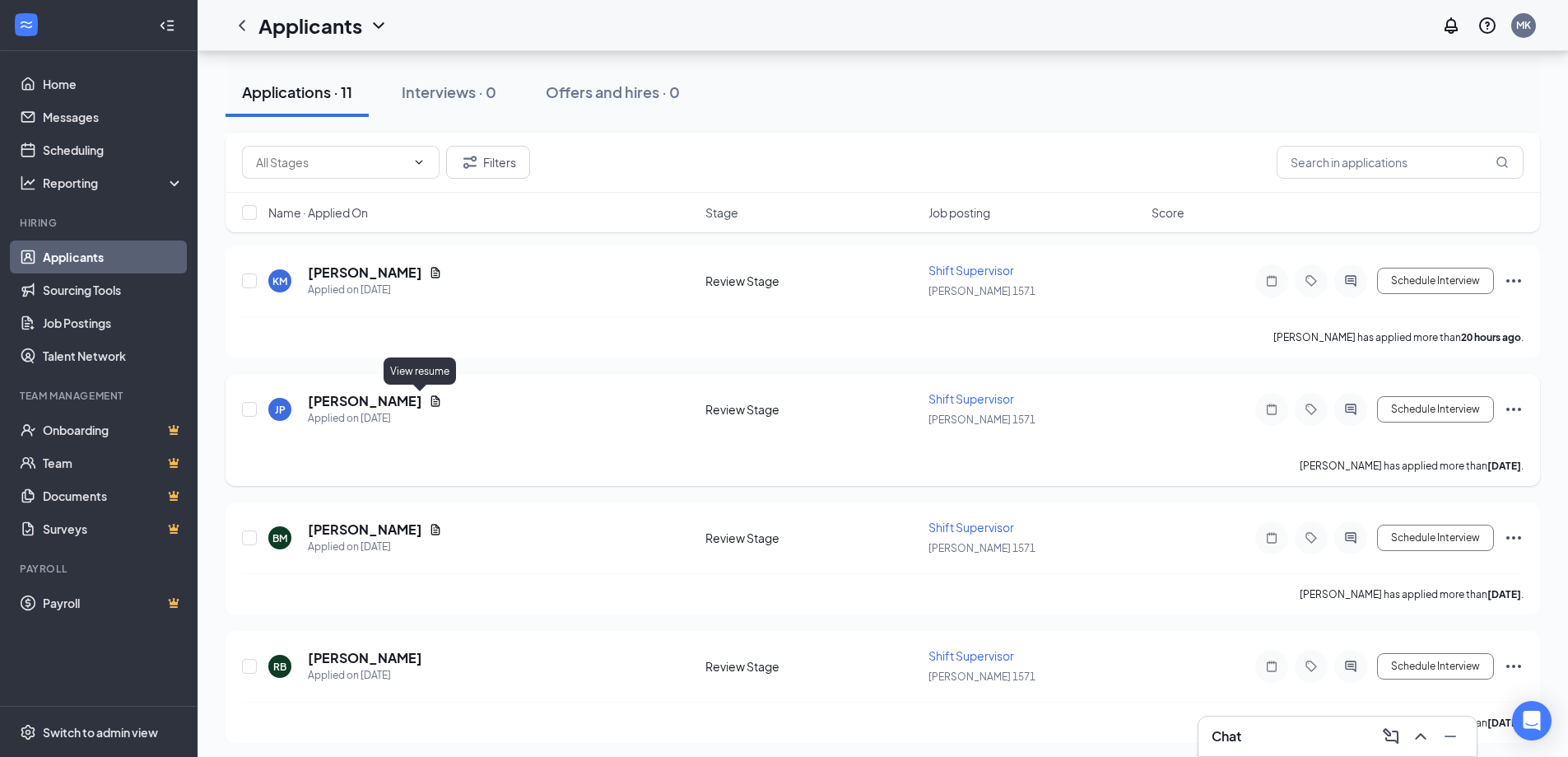
click at [429, 400] on icon "Document" at bounding box center [435, 400] width 13 height 13
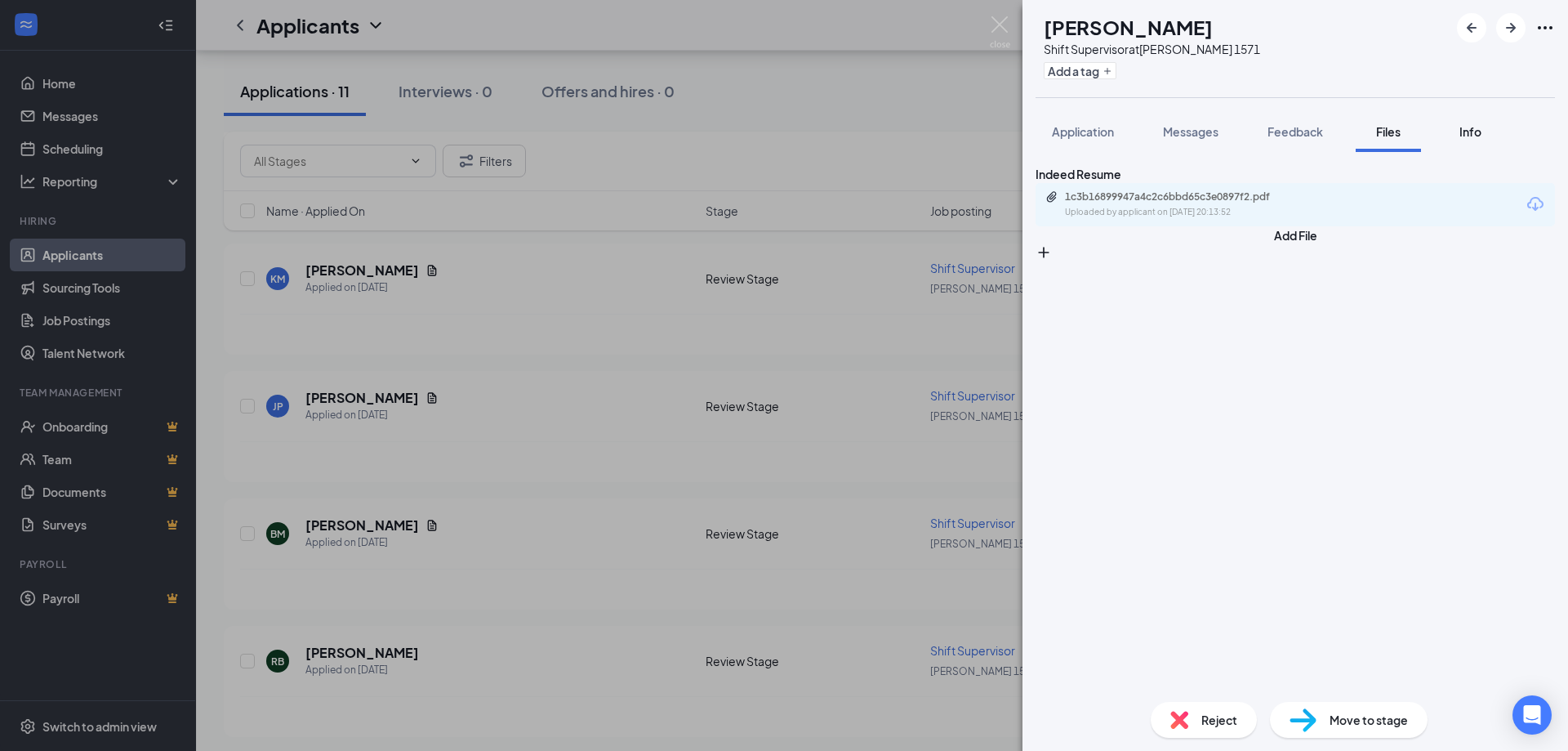
click at [1477, 131] on span "Info" at bounding box center [1470, 131] width 22 height 15
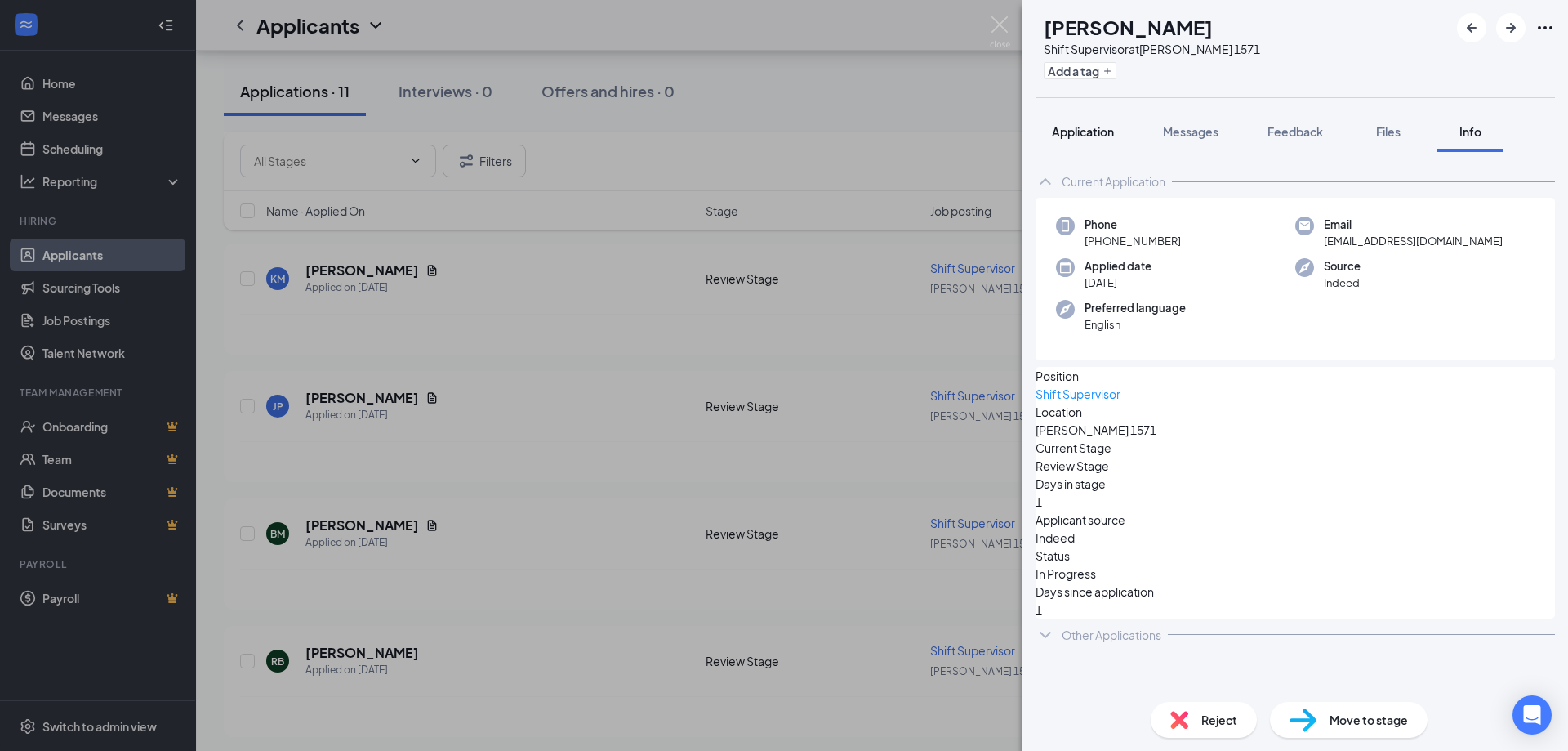
click at [1081, 146] on button "Application" at bounding box center [1082, 131] width 95 height 41
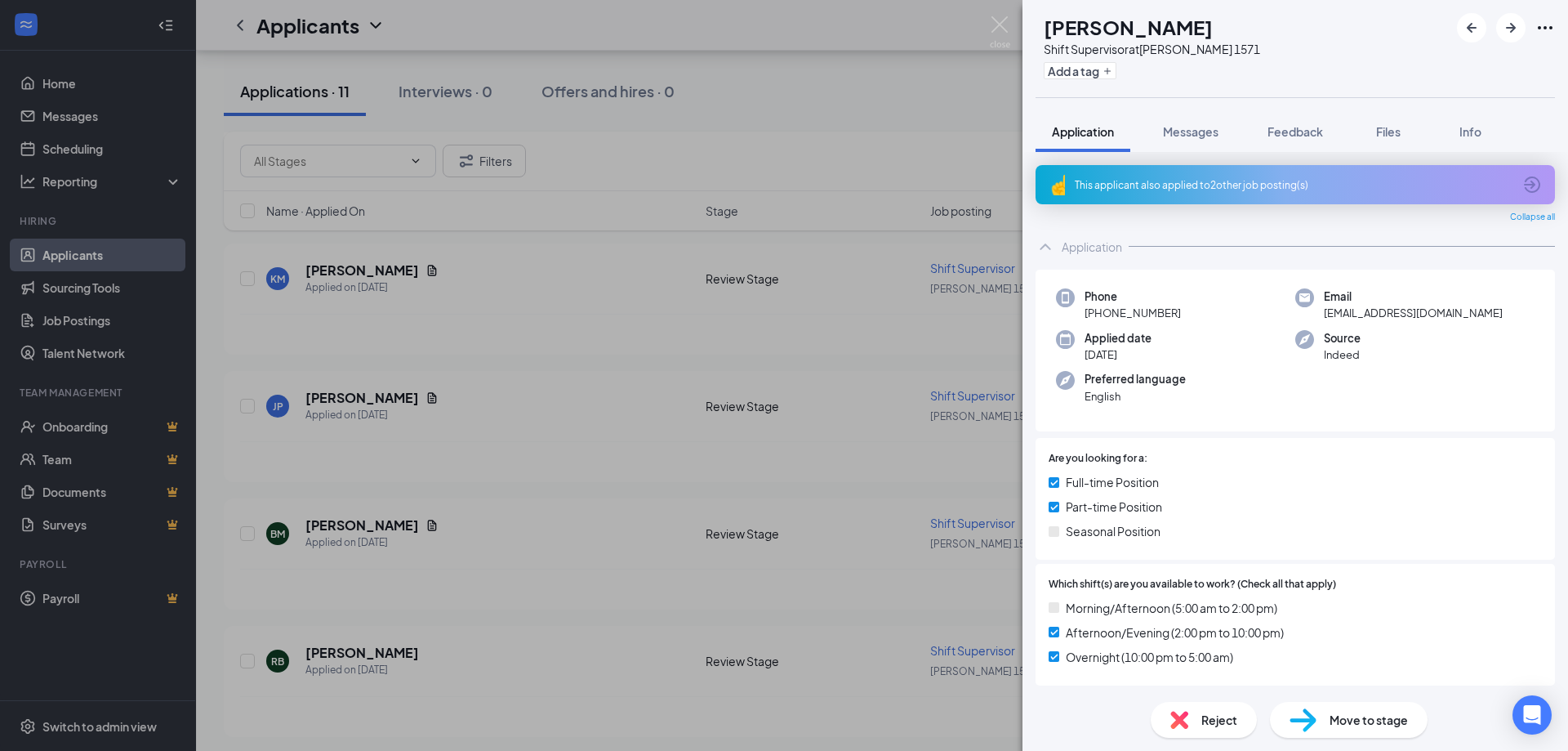
click at [1222, 123] on button "Messages" at bounding box center [1190, 131] width 88 height 41
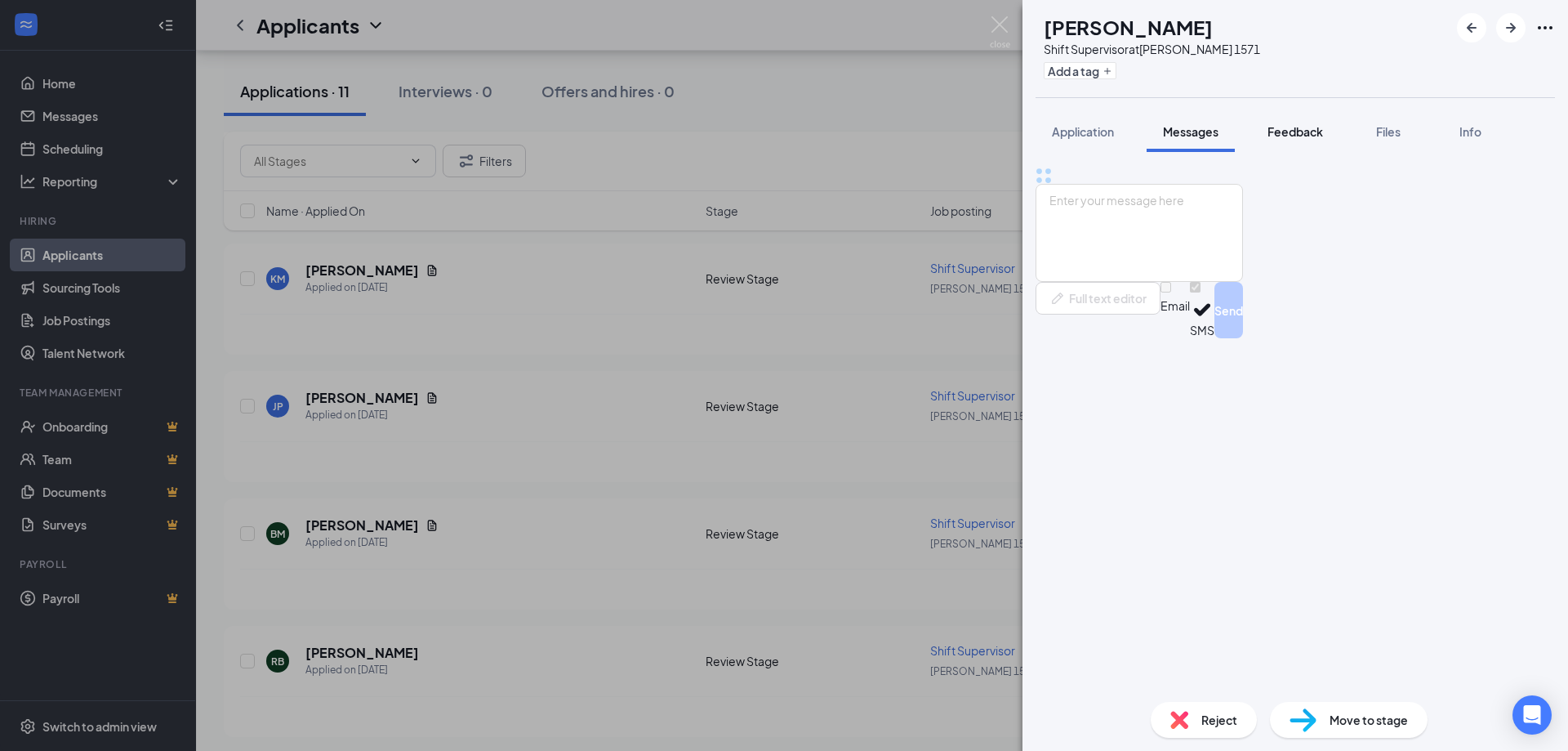
click at [1278, 128] on span "Feedback" at bounding box center [1295, 131] width 56 height 15
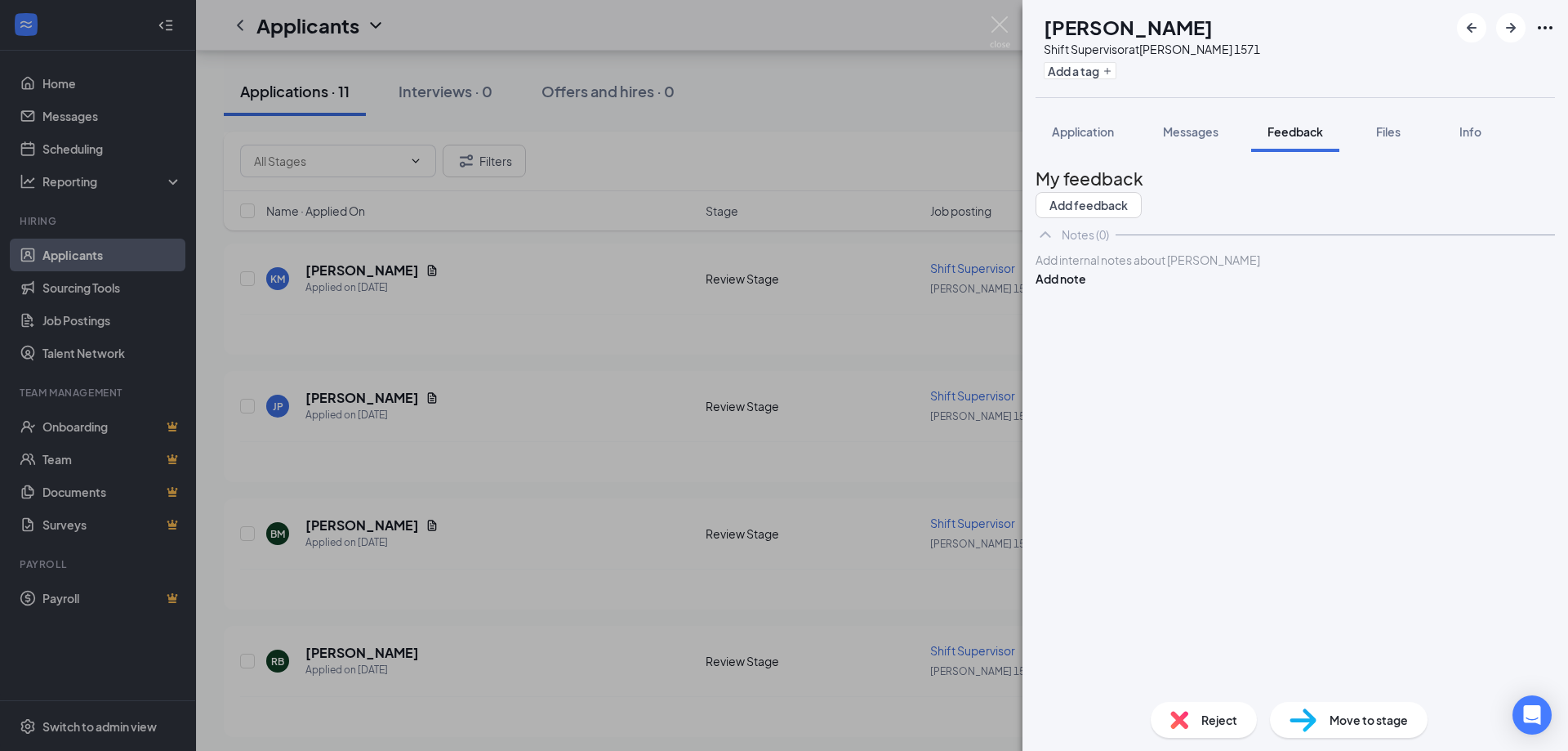
click at [918, 224] on div "JP [PERSON_NAME] Shift Supervisor at [PERSON_NAME] 1571 Add a tag Application M…" at bounding box center [784, 375] width 1568 height 751
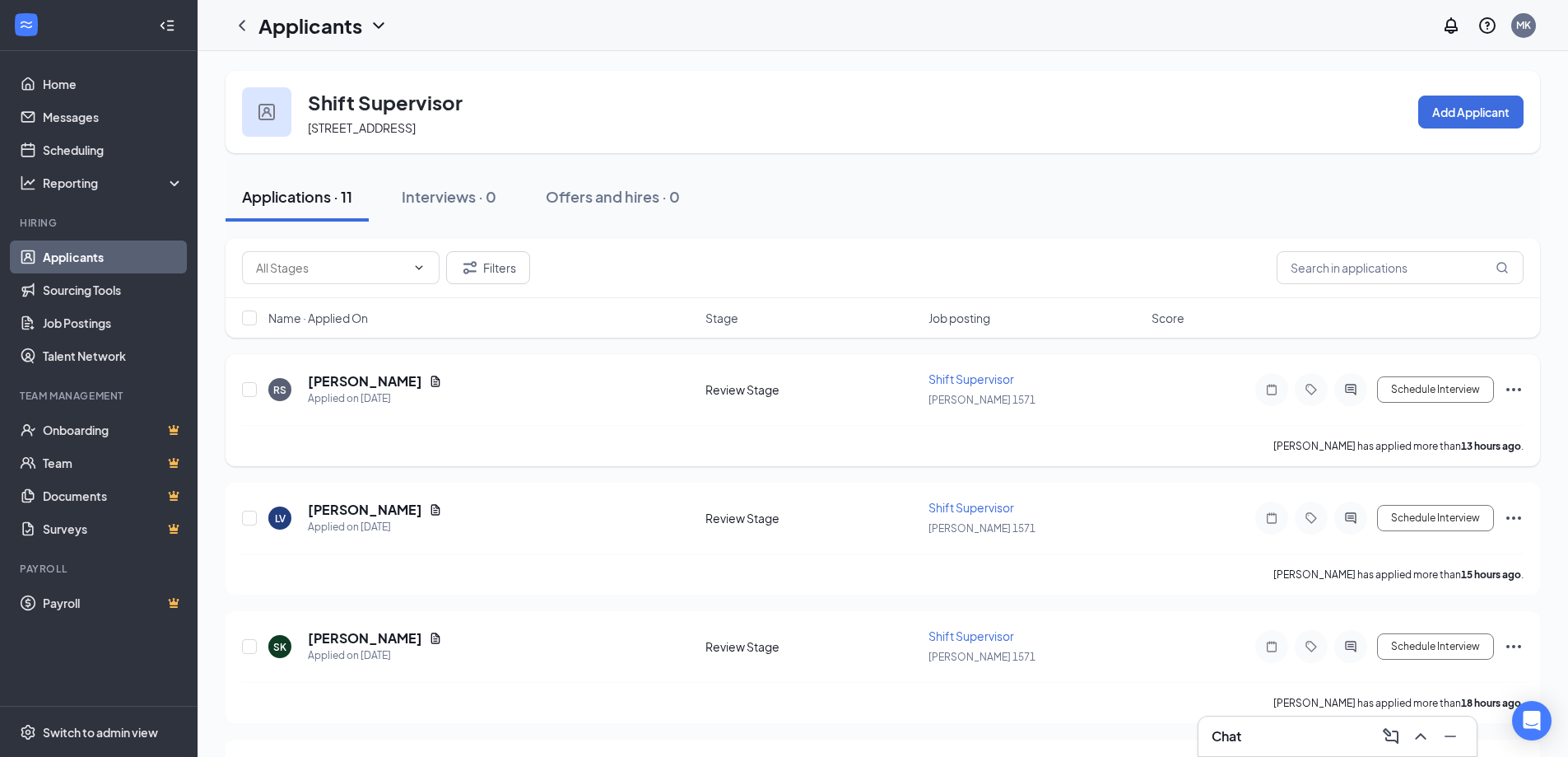
click at [441, 381] on icon "Document" at bounding box center [435, 381] width 13 height 13
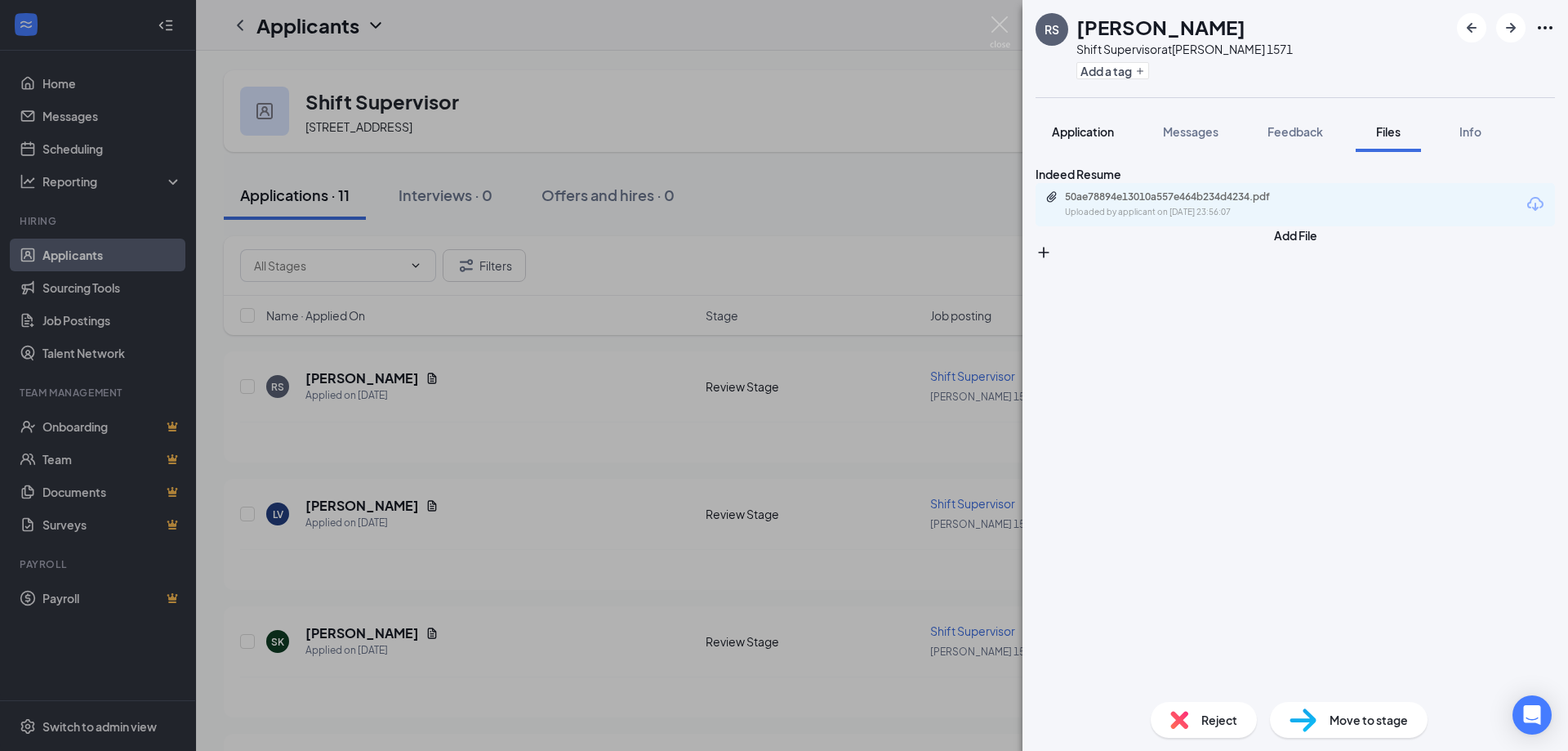
click at [1073, 129] on span "Application" at bounding box center [1083, 131] width 62 height 15
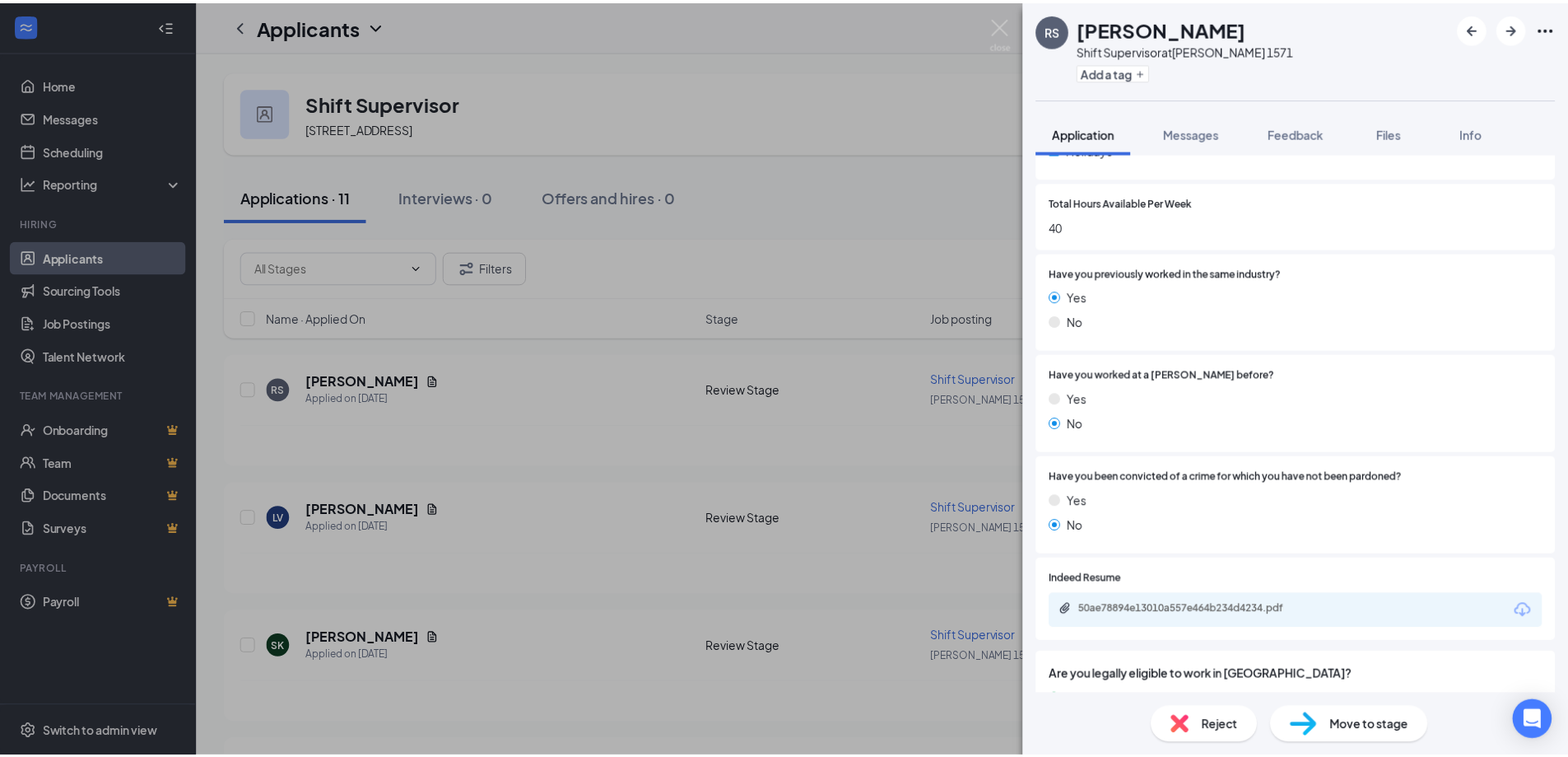
scroll to position [659, 0]
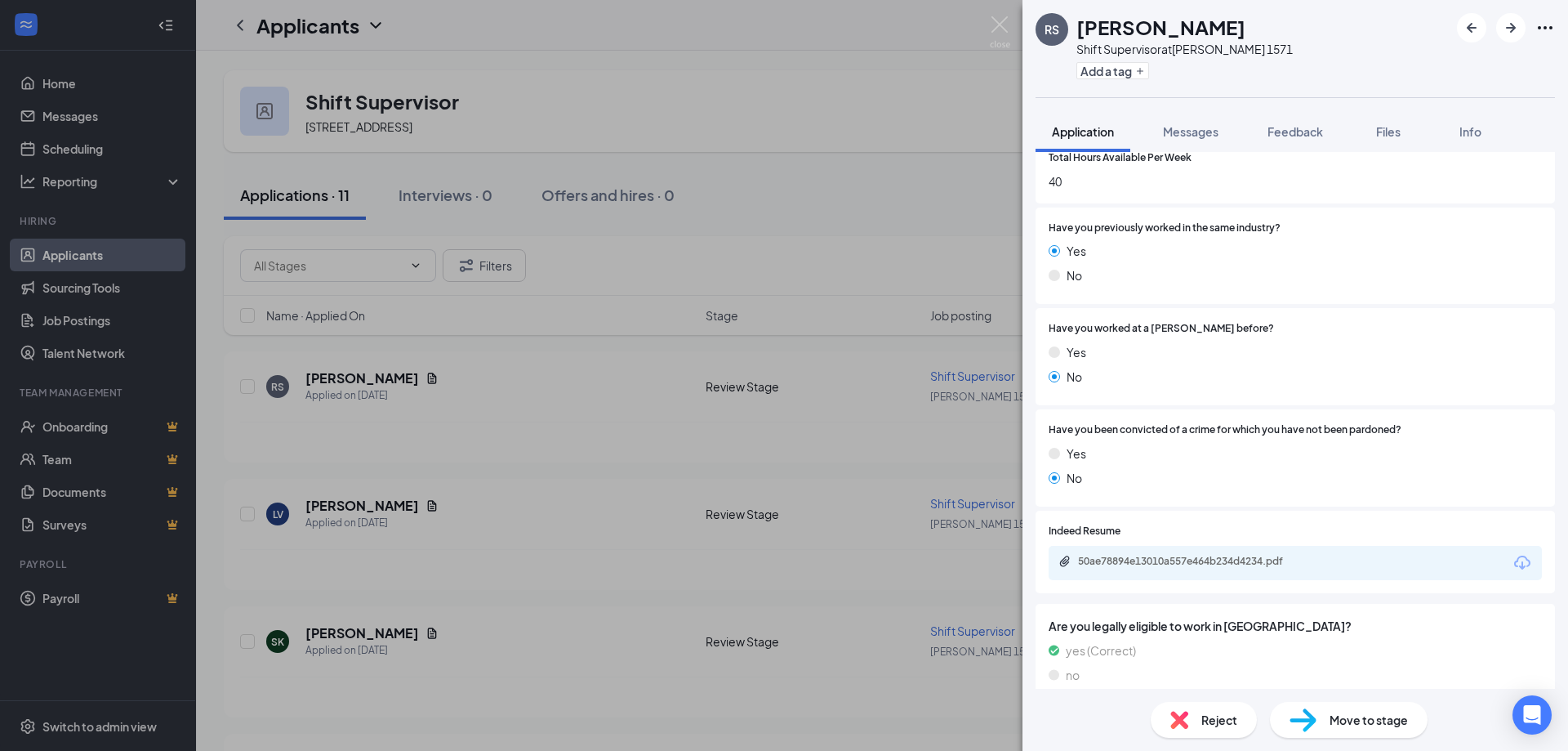
click at [668, 248] on div "RS [PERSON_NAME] Shift Supervisor at [PERSON_NAME] 1571 Add a tag Application M…" at bounding box center [784, 375] width 1568 height 751
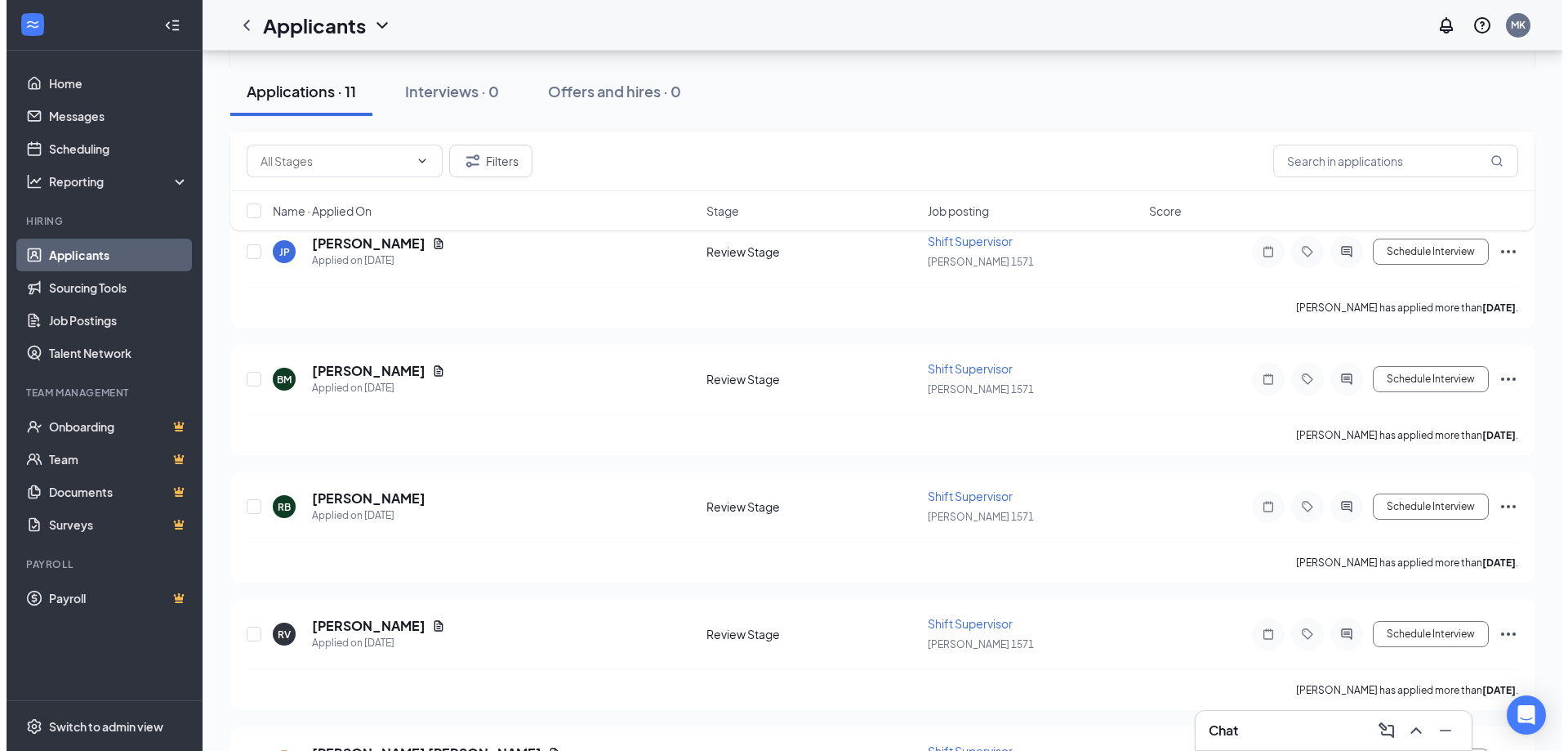
scroll to position [817, 0]
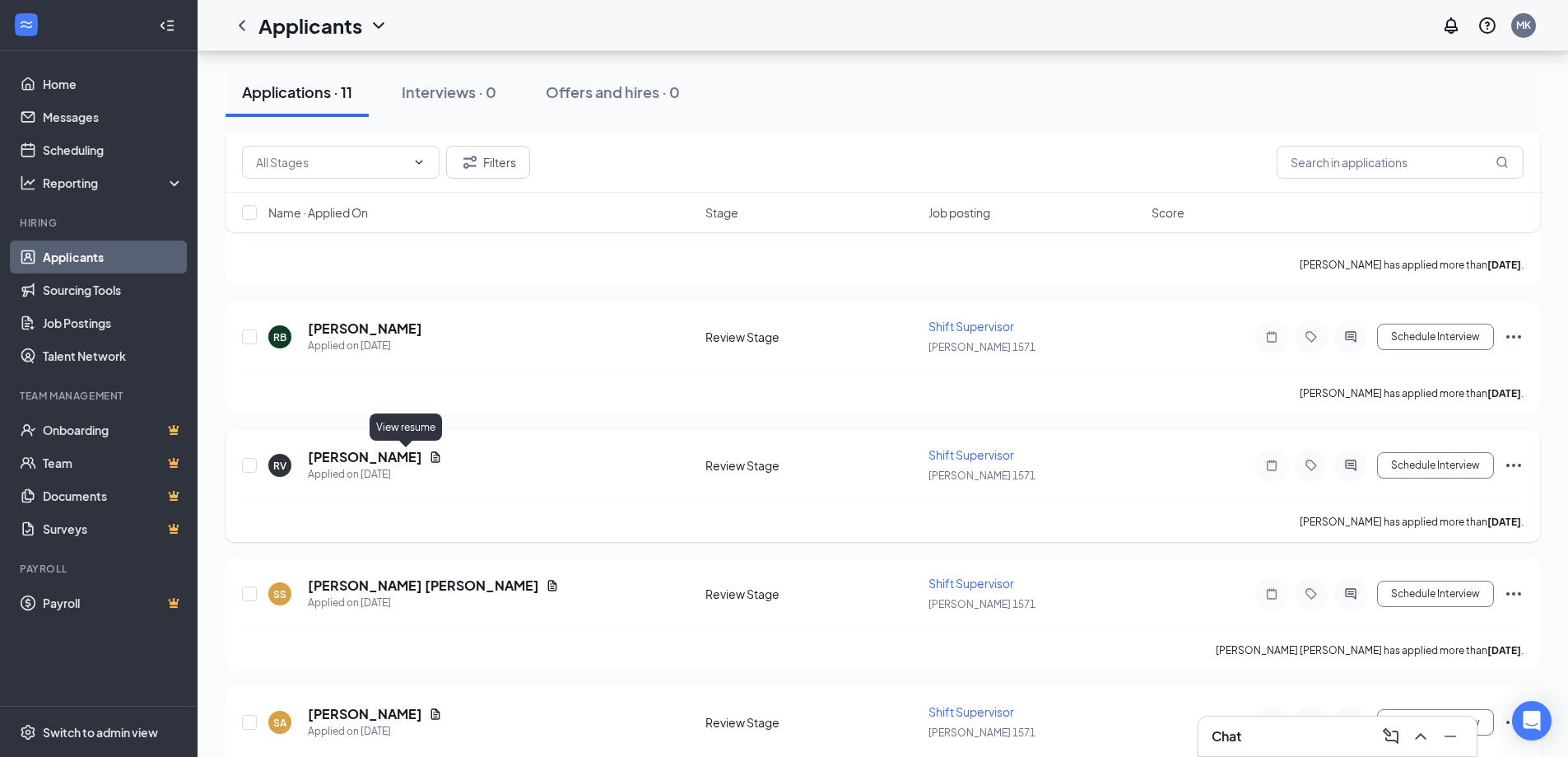
click at [429, 455] on icon "Document" at bounding box center [435, 457] width 13 height 13
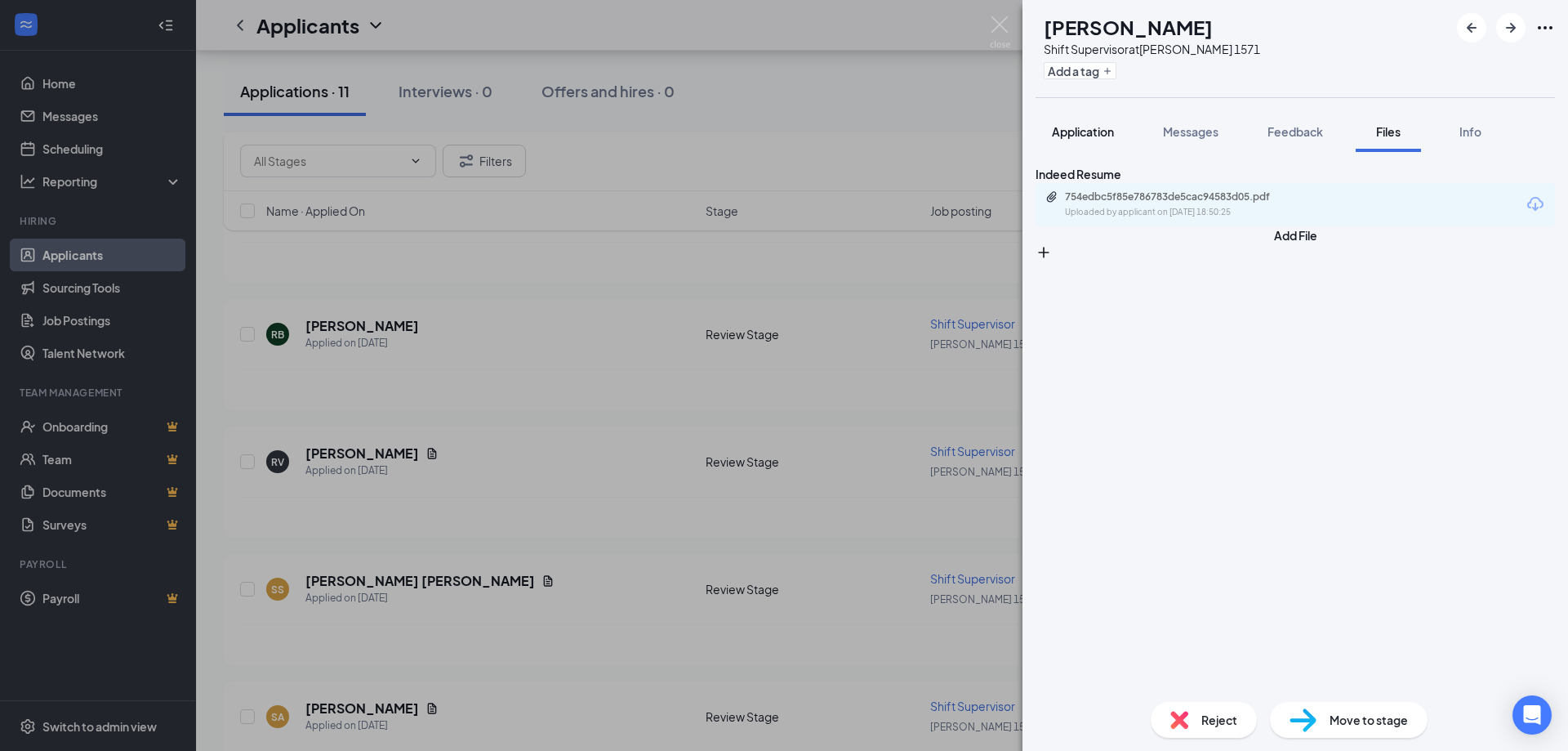
click at [1096, 128] on span "Application" at bounding box center [1083, 131] width 62 height 15
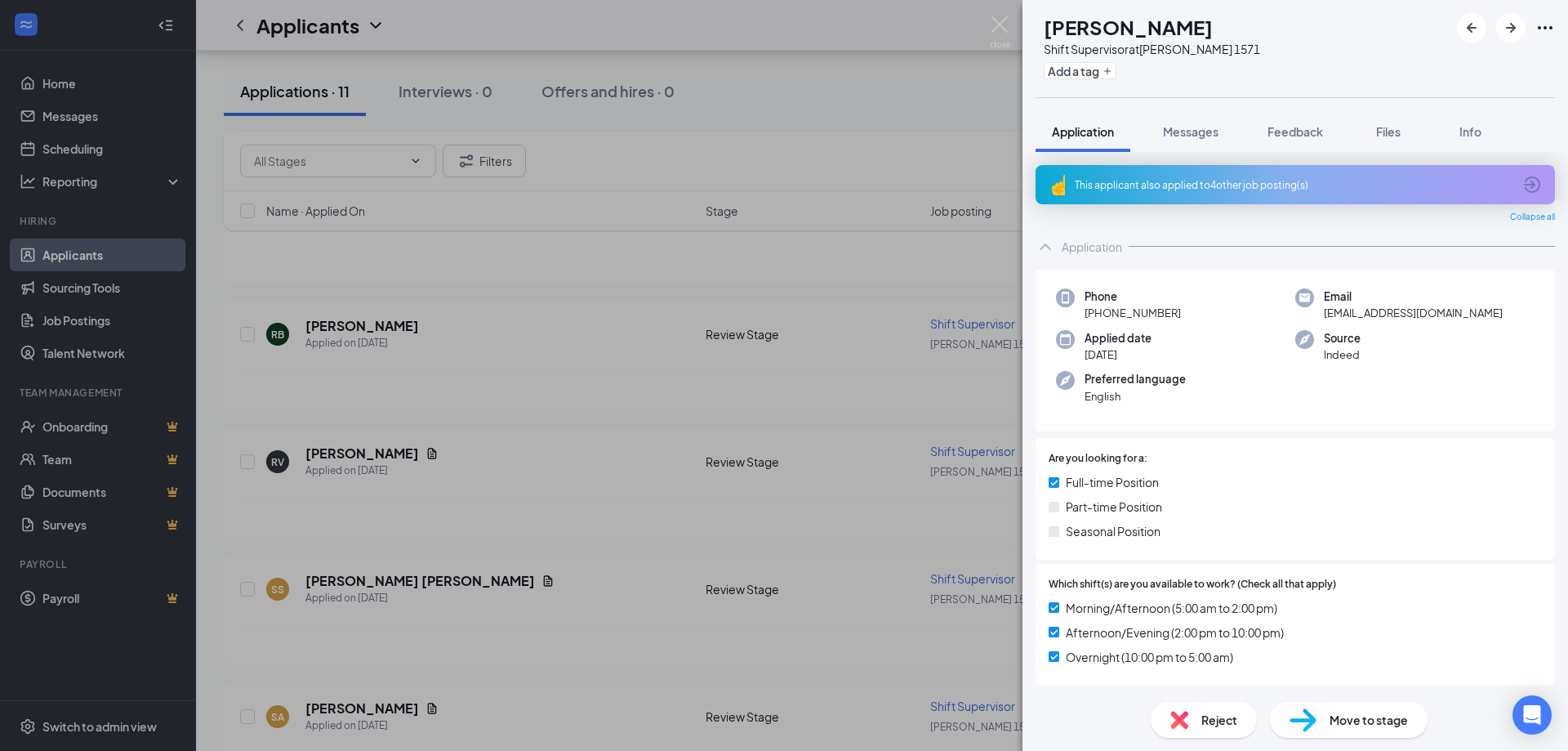
click at [857, 100] on div "RV [PERSON_NAME] Shift Supervisor at [PERSON_NAME] 1571 Add a tag Application M…" at bounding box center [784, 375] width 1568 height 751
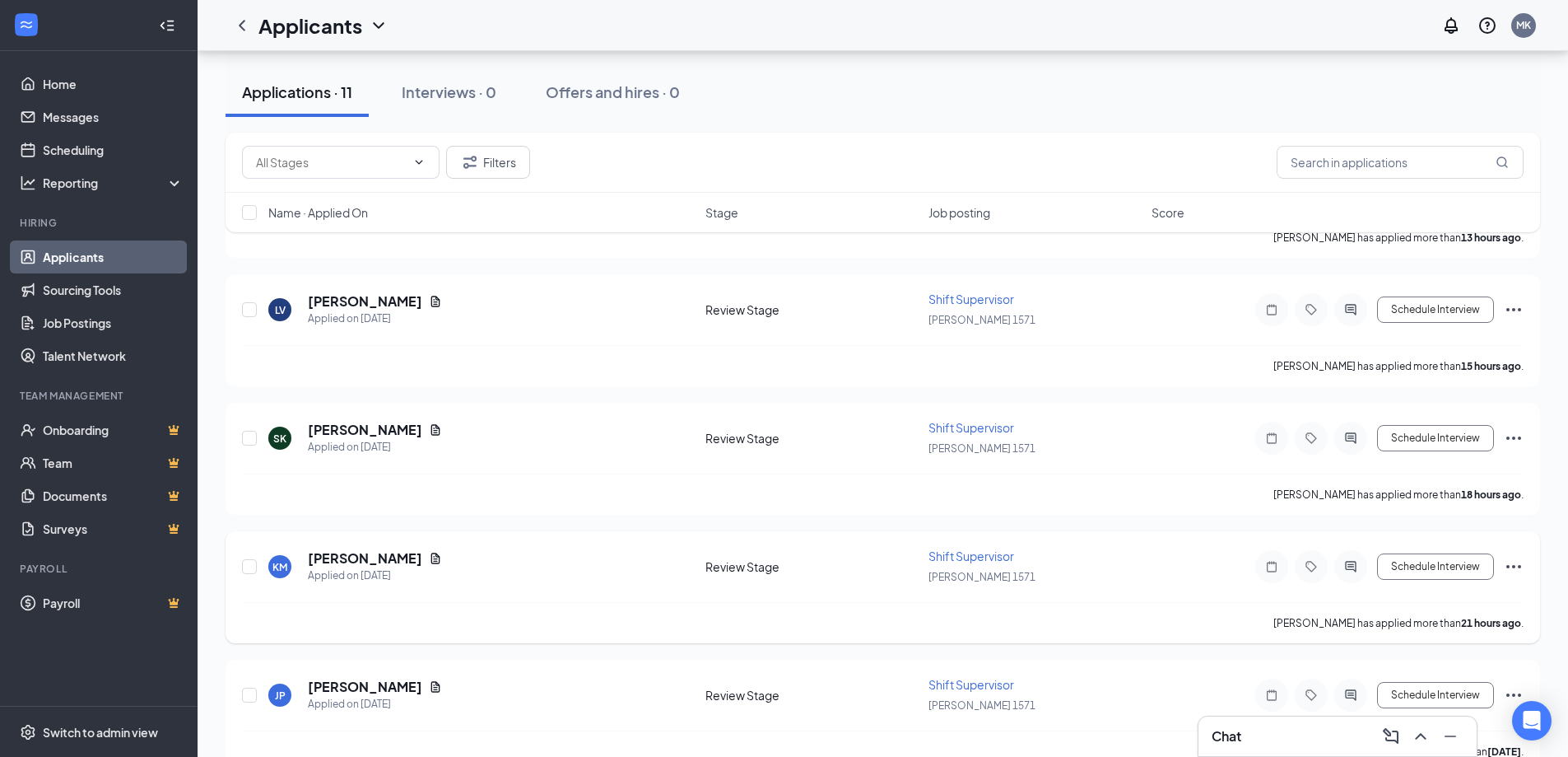
scroll to position [576, 0]
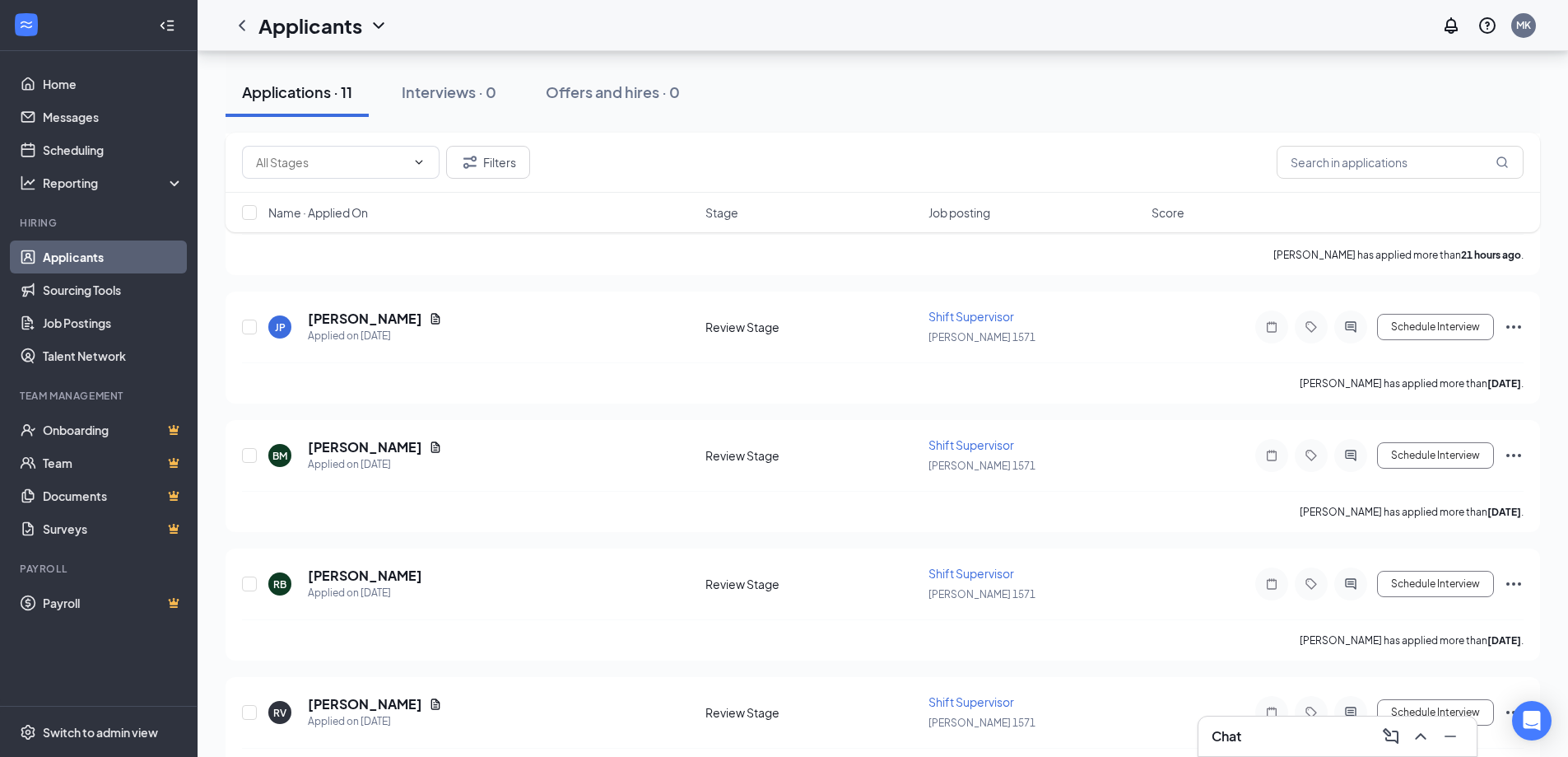
click at [119, 241] on link "Applicants" at bounding box center [113, 257] width 141 height 33
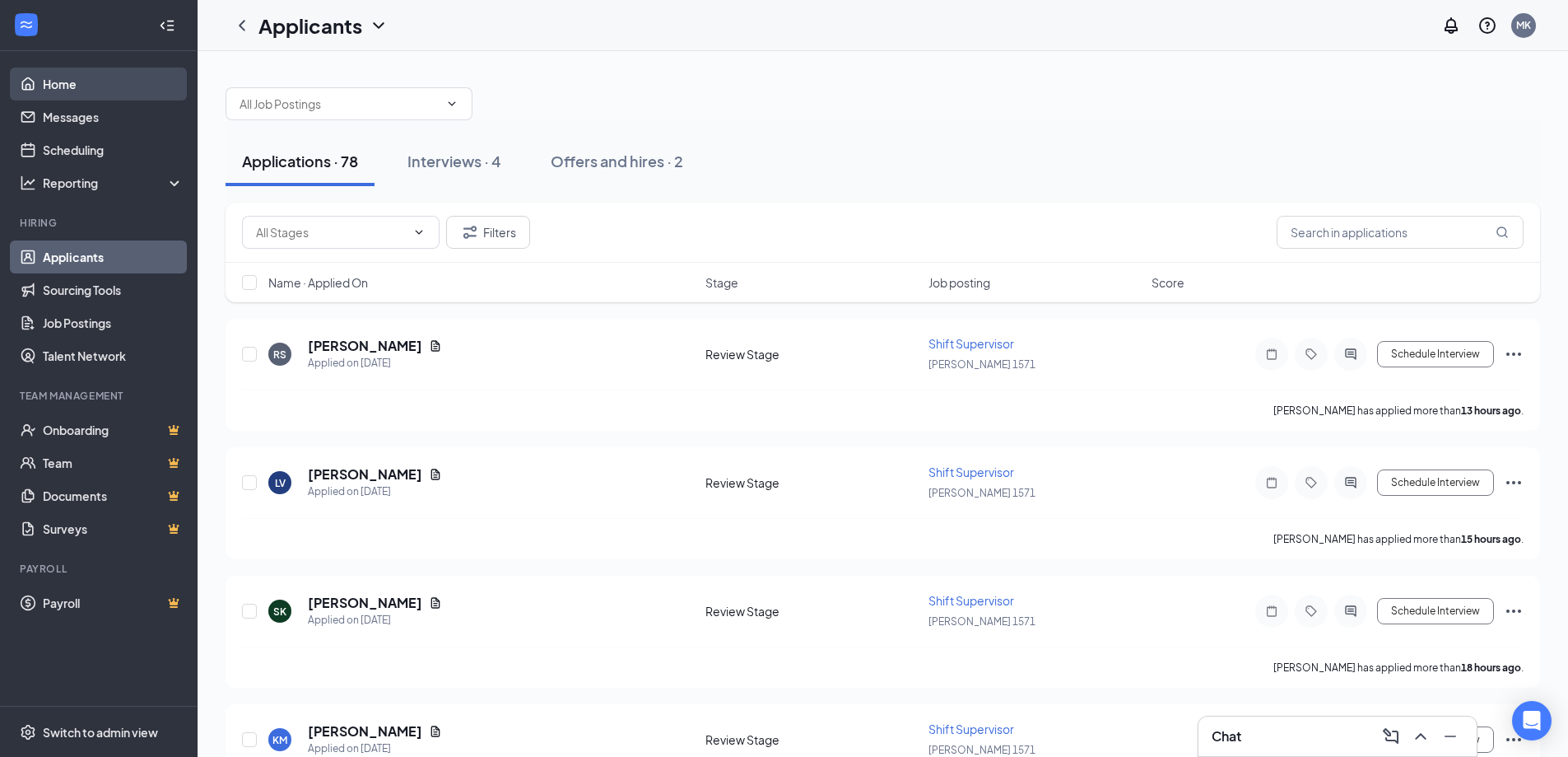
click at [88, 88] on link "Home" at bounding box center [113, 84] width 141 height 33
